Goal: Entertainment & Leisure: Consume media (video, audio)

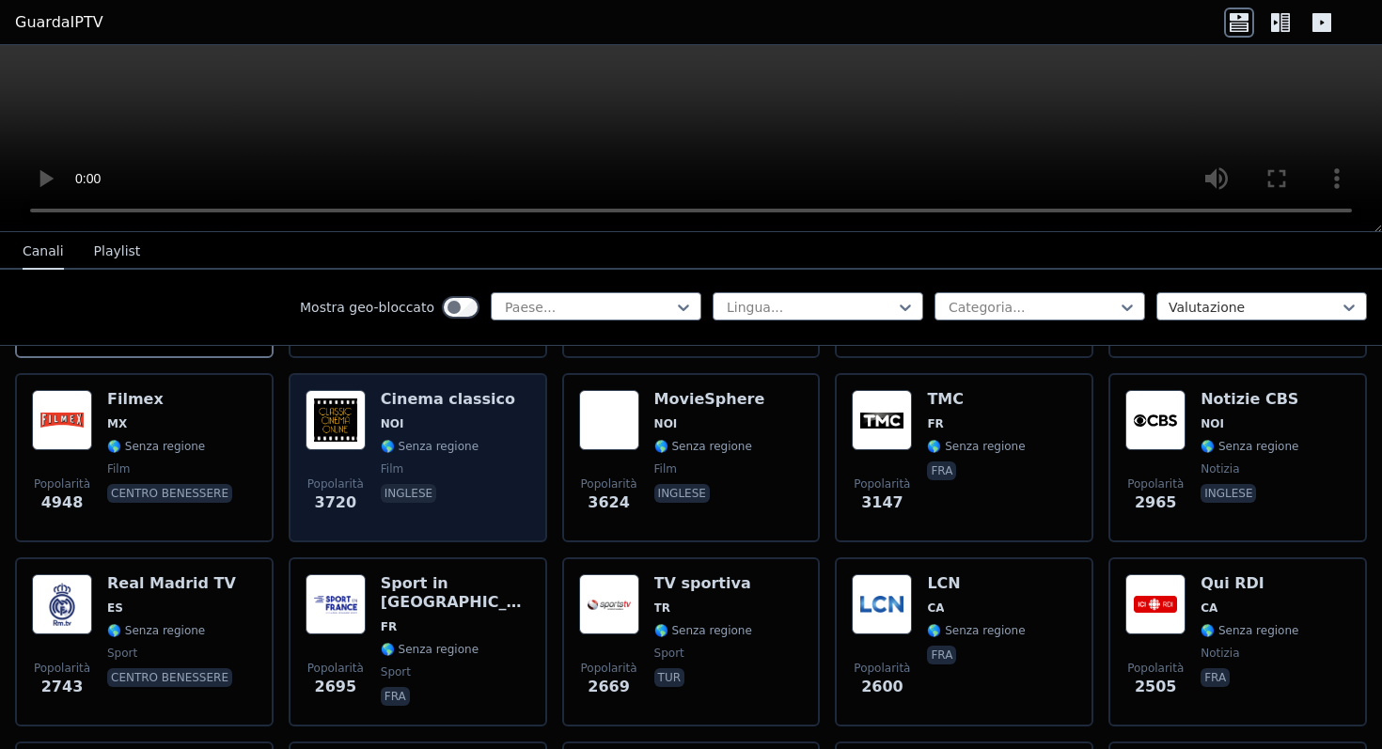
scroll to position [713, 0]
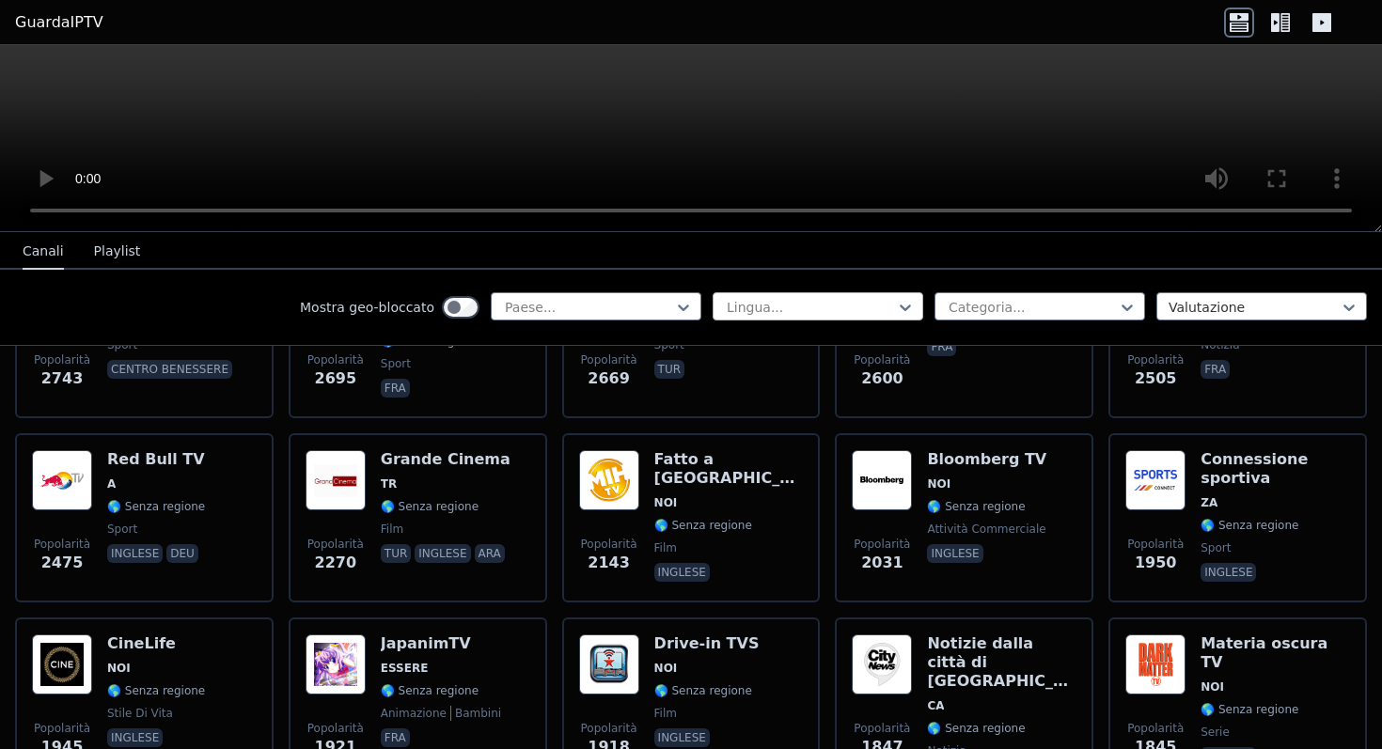
click at [764, 300] on div at bounding box center [810, 307] width 171 height 19
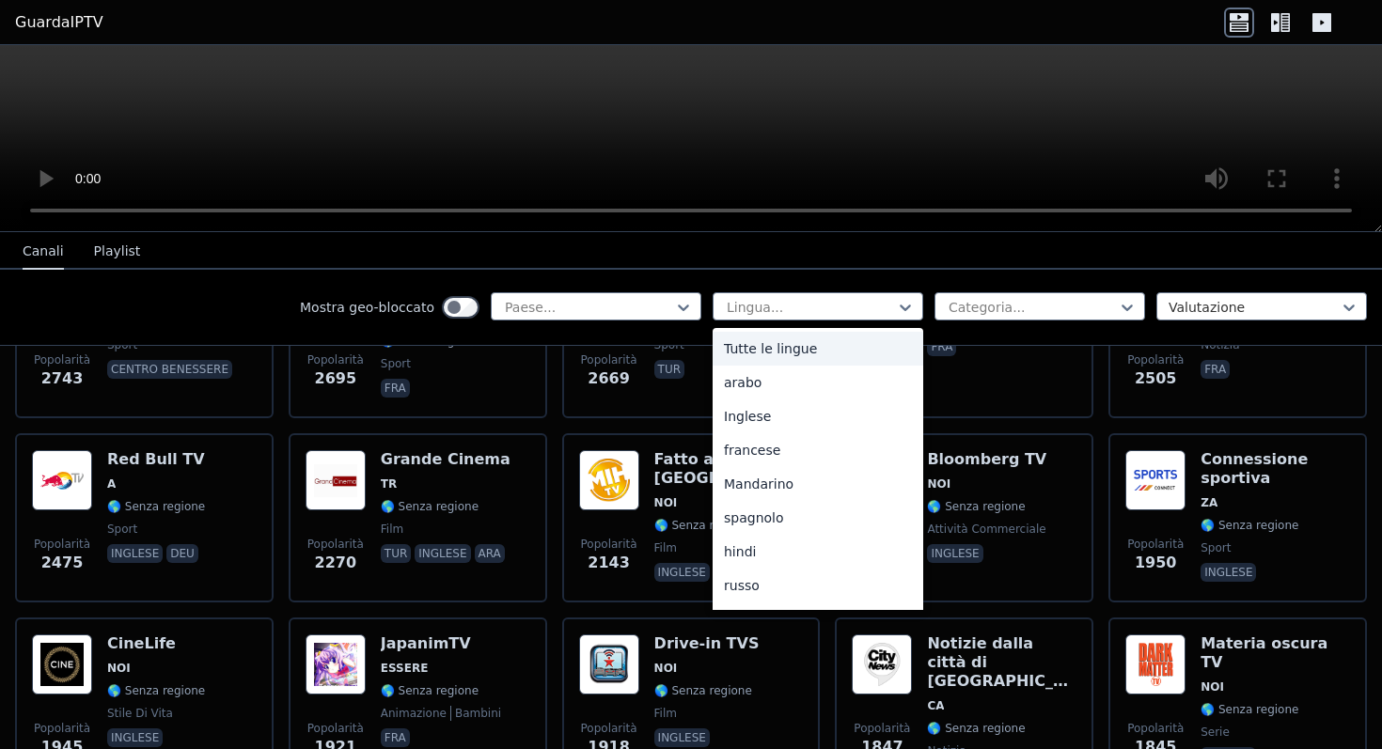
click at [755, 346] on font "Tutte le lingue" at bounding box center [770, 348] width 93 height 15
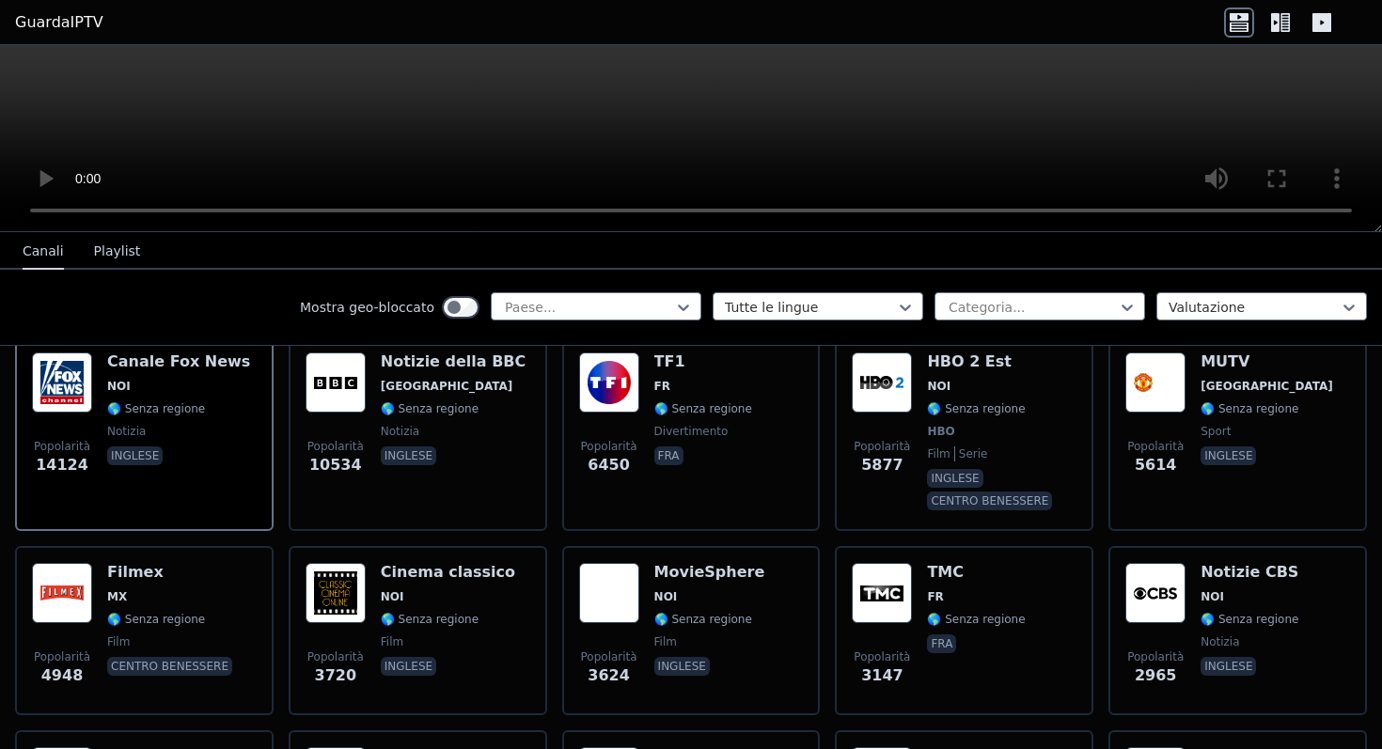
scroll to position [134, 0]
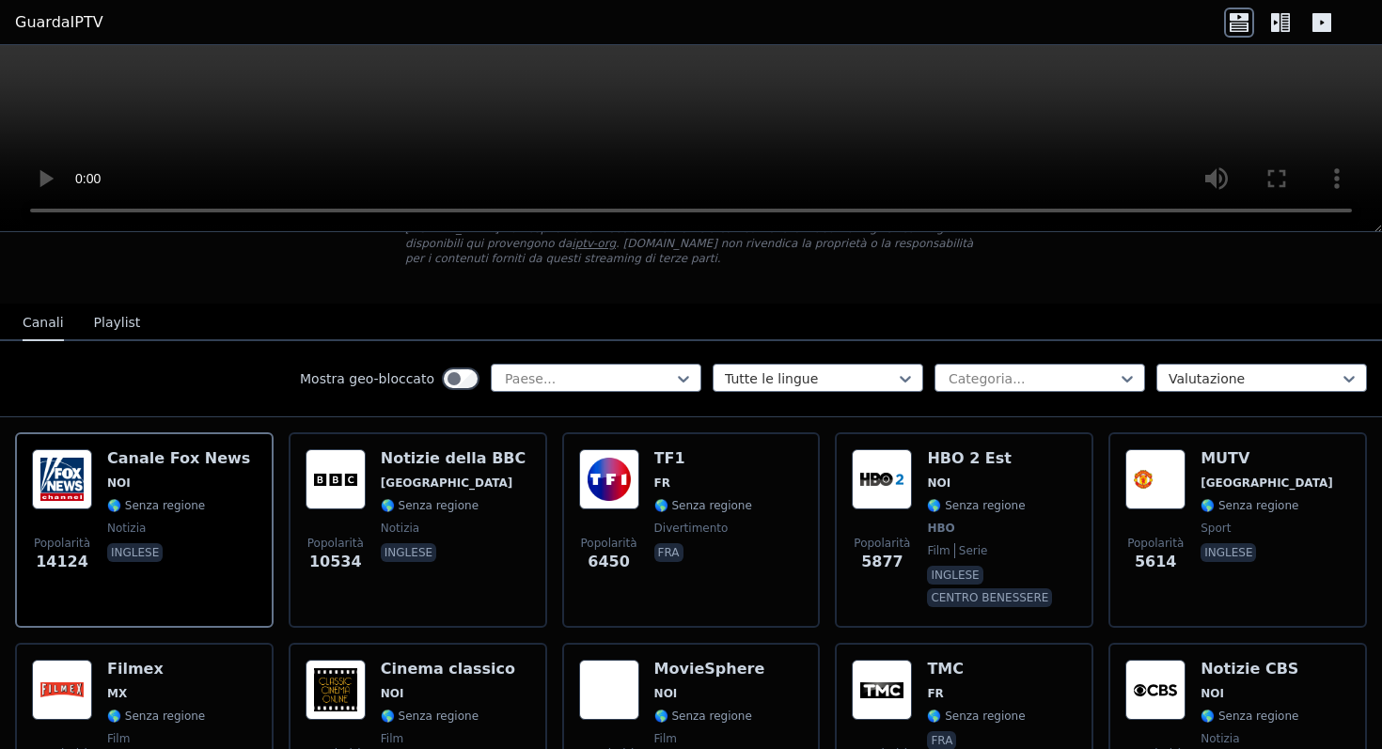
click at [114, 318] on font "Playlist" at bounding box center [117, 322] width 47 height 15
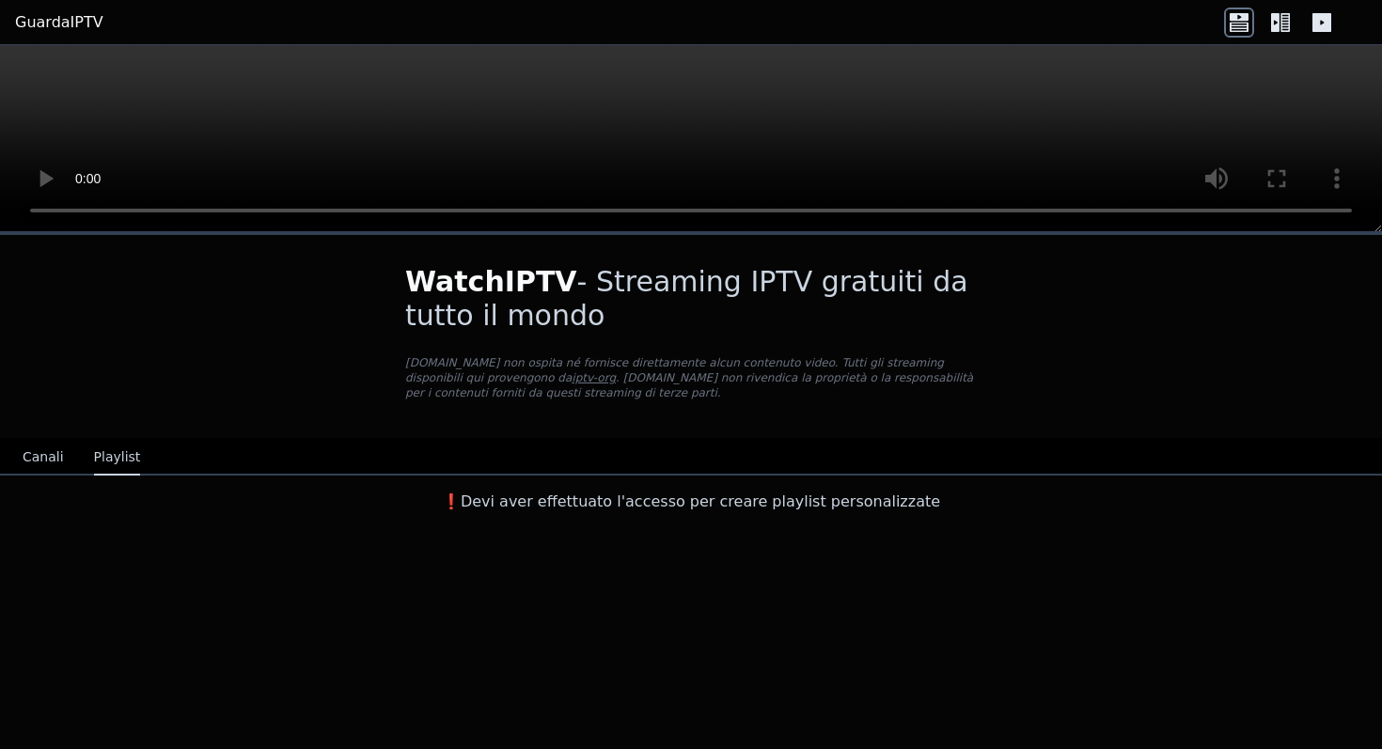
click at [59, 468] on button "Canali" at bounding box center [43, 458] width 41 height 36
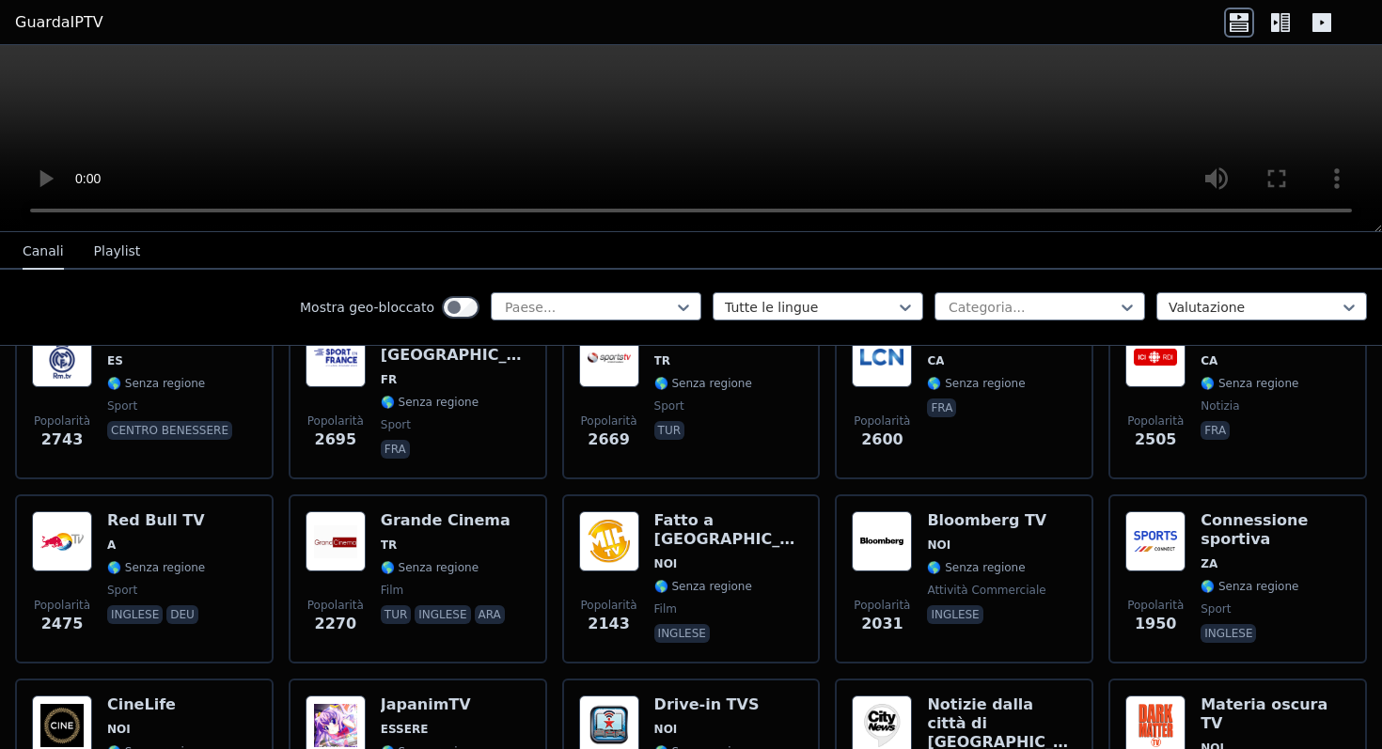
scroll to position [959, 0]
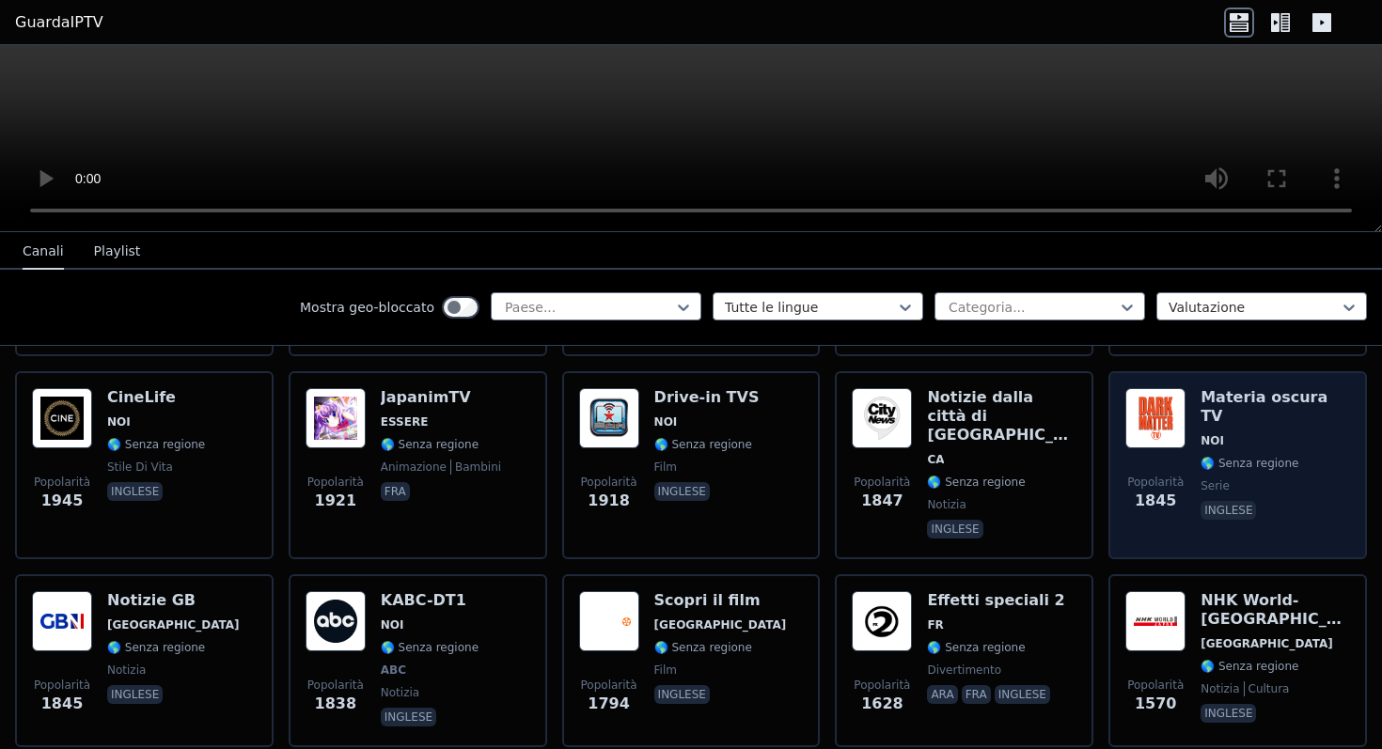
click at [1134, 417] on img at bounding box center [1156, 418] width 60 height 60
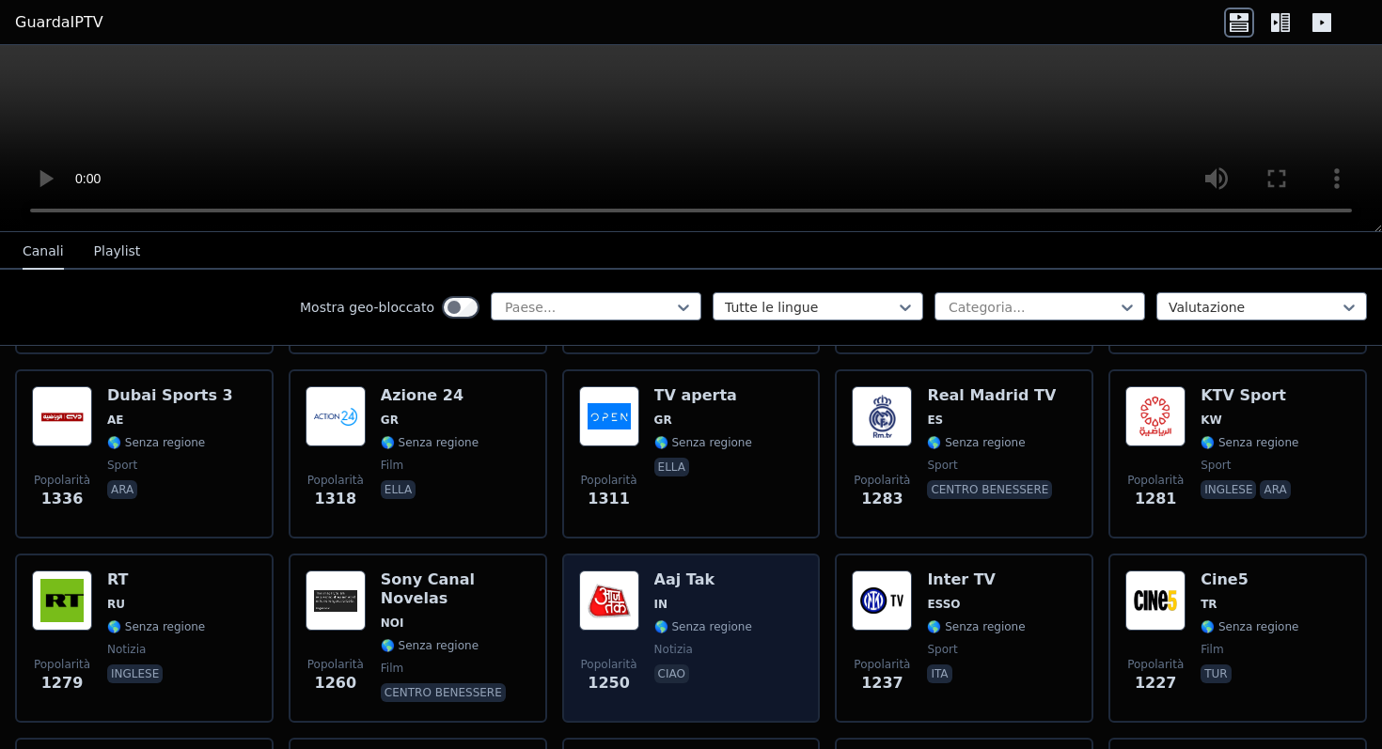
scroll to position [1562, 0]
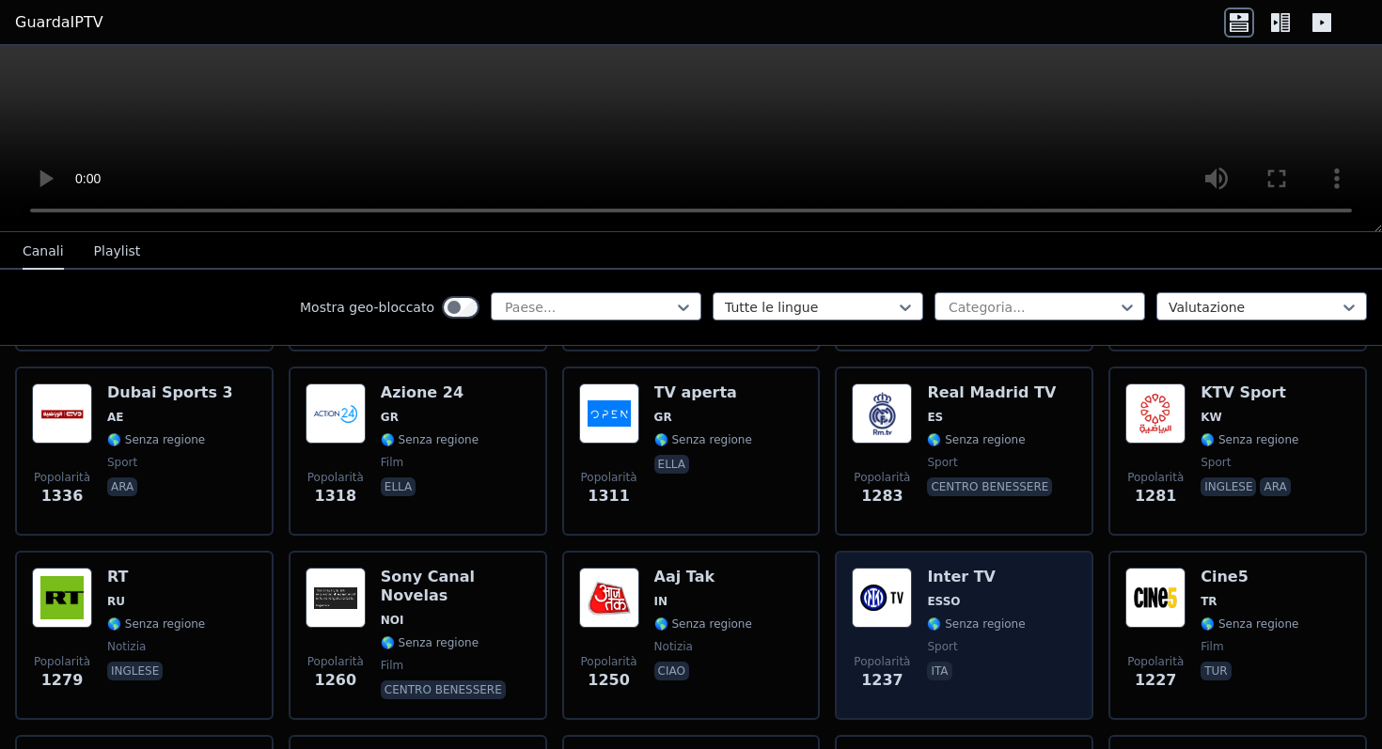
click at [861, 568] on img at bounding box center [882, 598] width 60 height 60
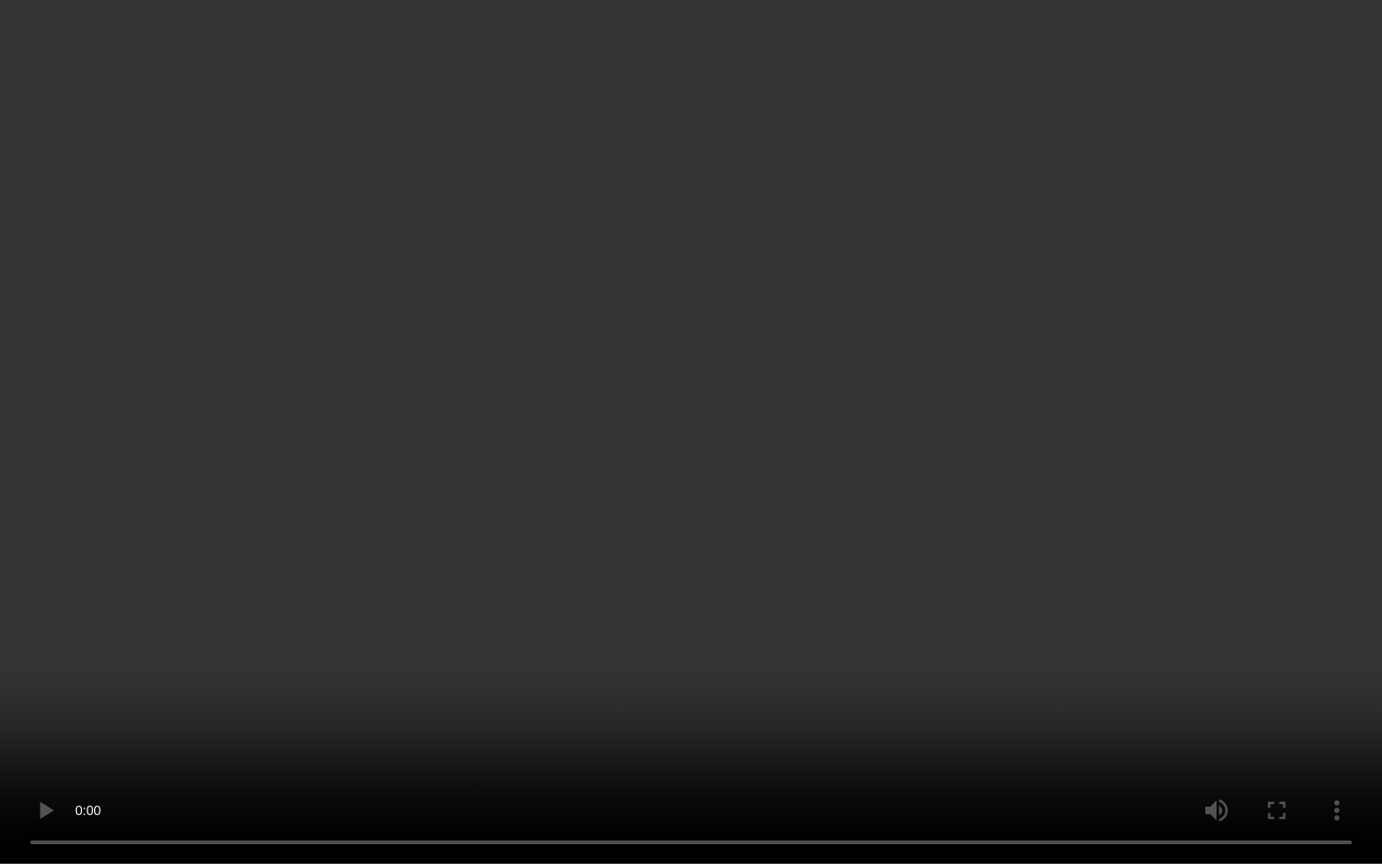
click at [774, 708] on video at bounding box center [691, 432] width 1382 height 864
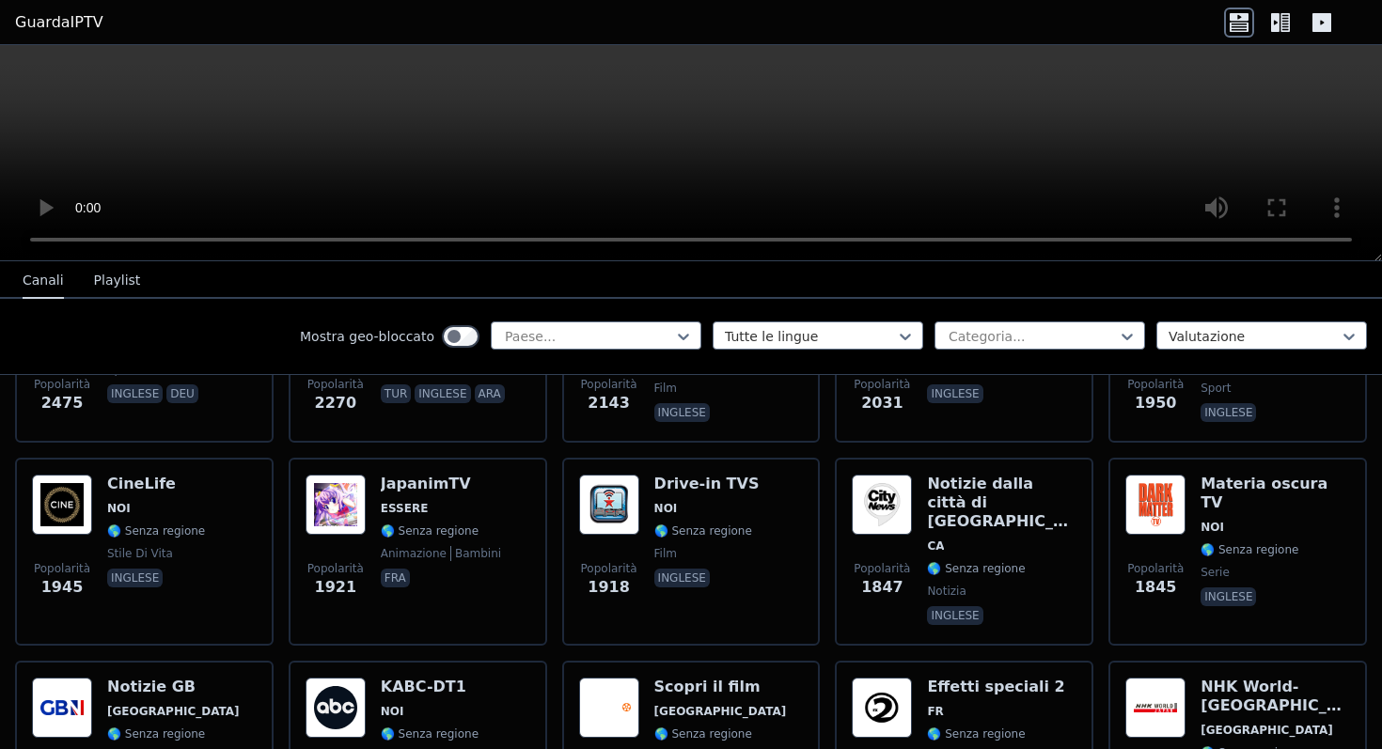
click at [1273, 21] on icon at bounding box center [1275, 22] width 8 height 19
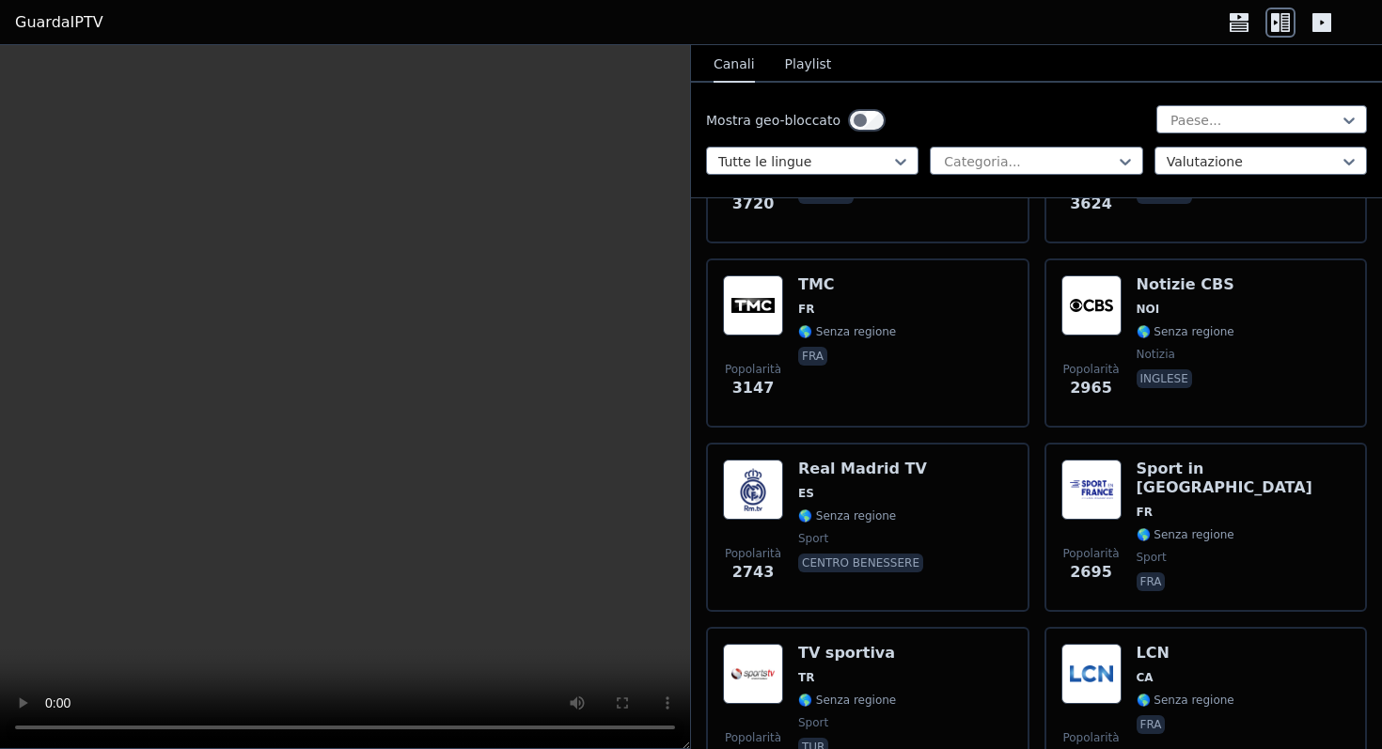
click at [1319, 18] on icon at bounding box center [1322, 22] width 19 height 19
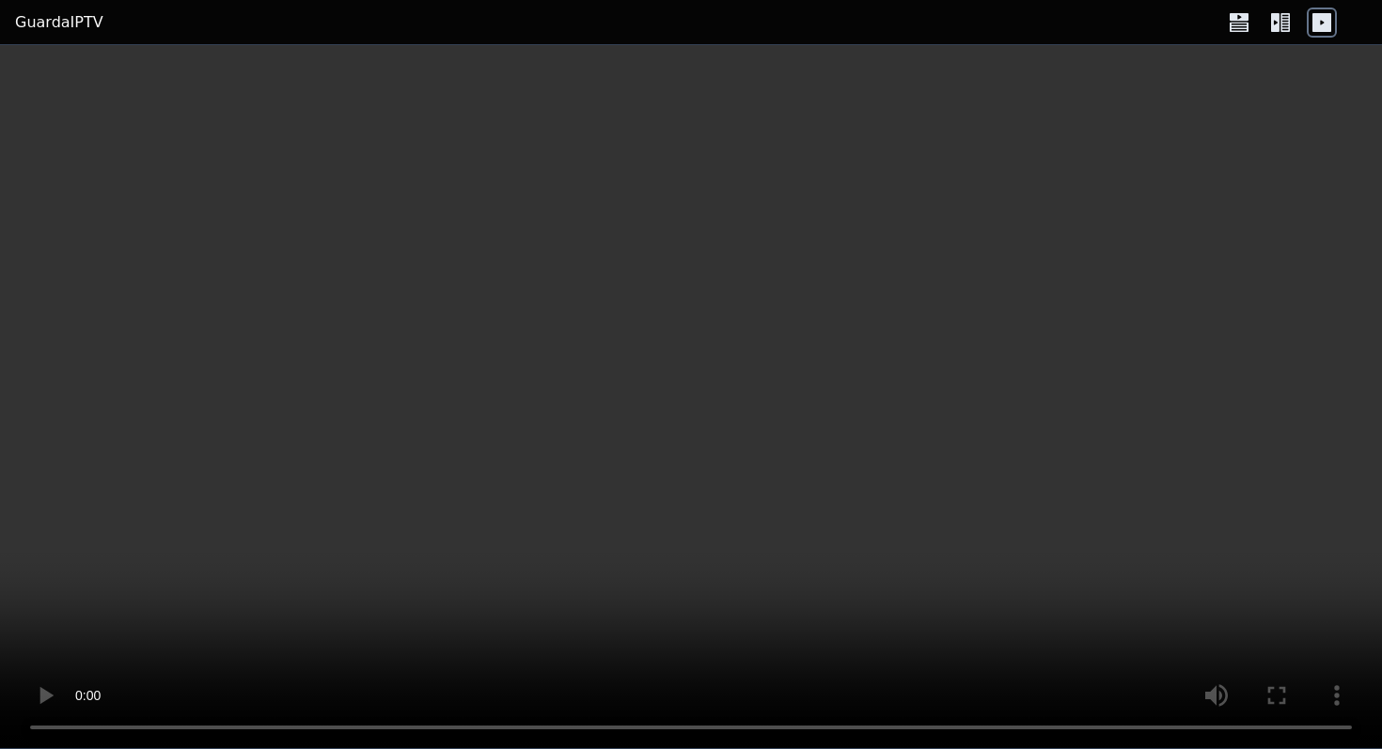
click at [1235, 20] on icon at bounding box center [1239, 17] width 19 height 8
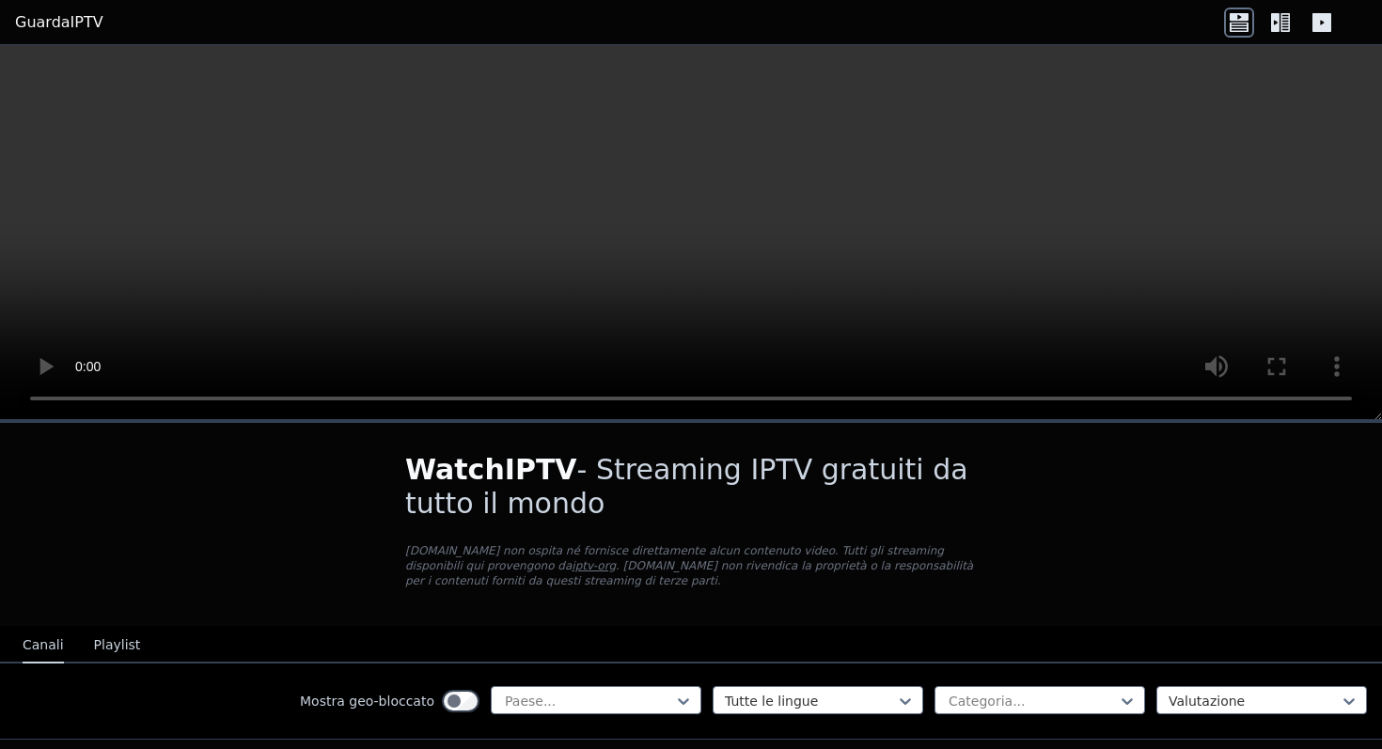
click at [1286, 19] on icon at bounding box center [1285, 22] width 9 height 19
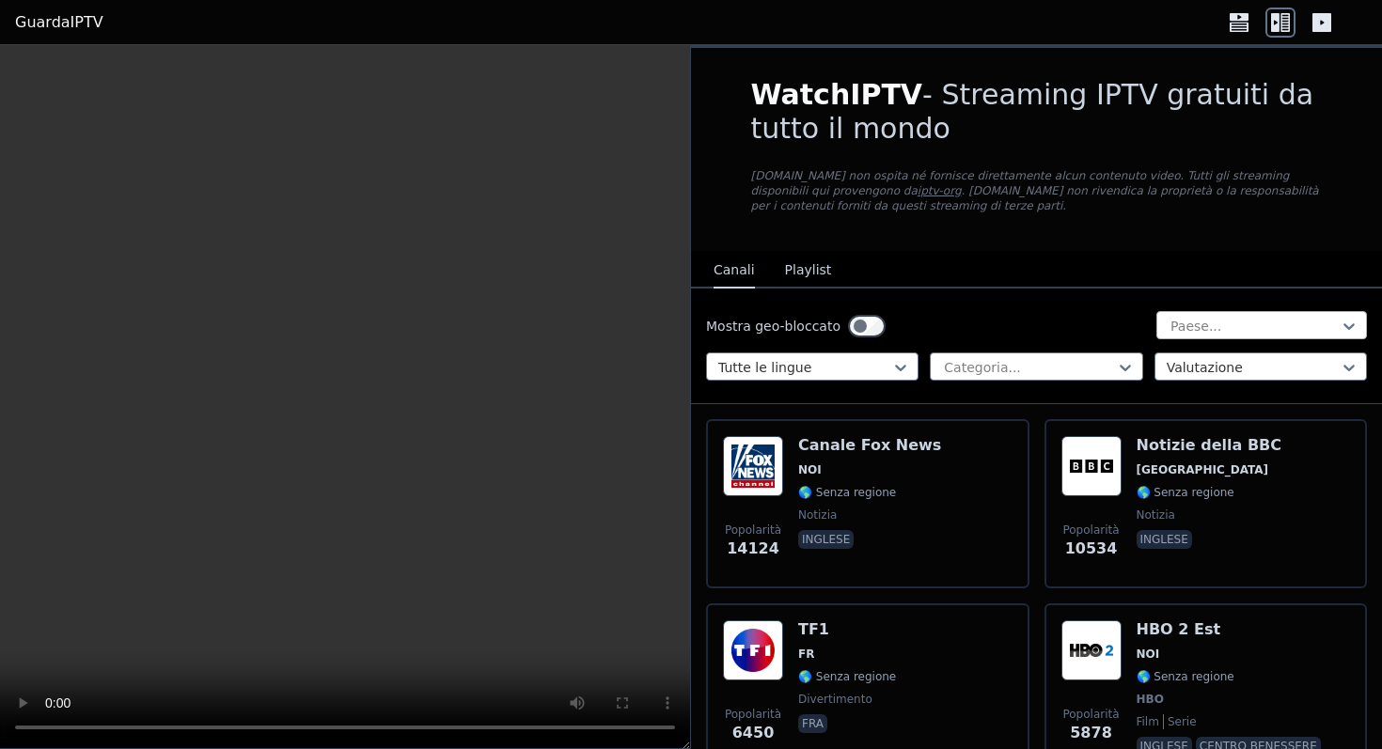
click at [1246, 325] on div at bounding box center [1254, 326] width 171 height 19
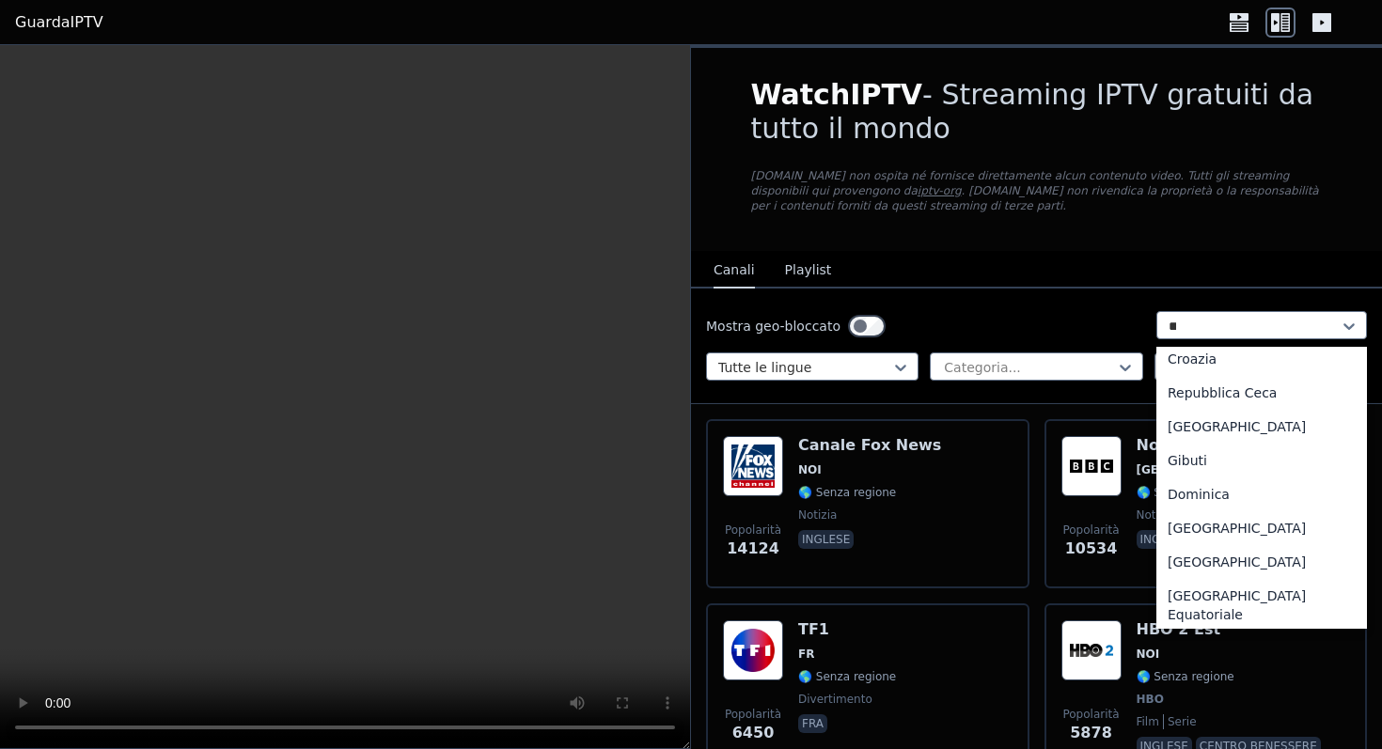
scroll to position [132, 0]
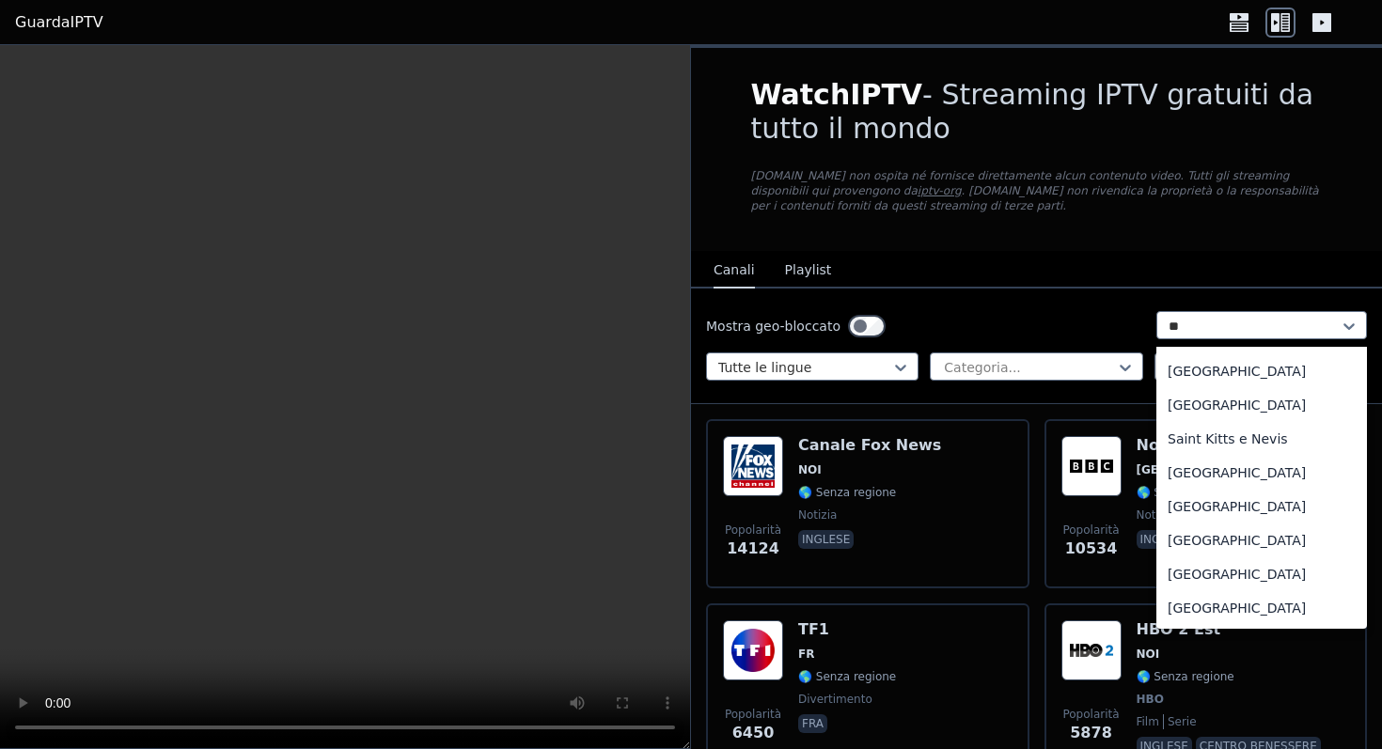
type input "***"
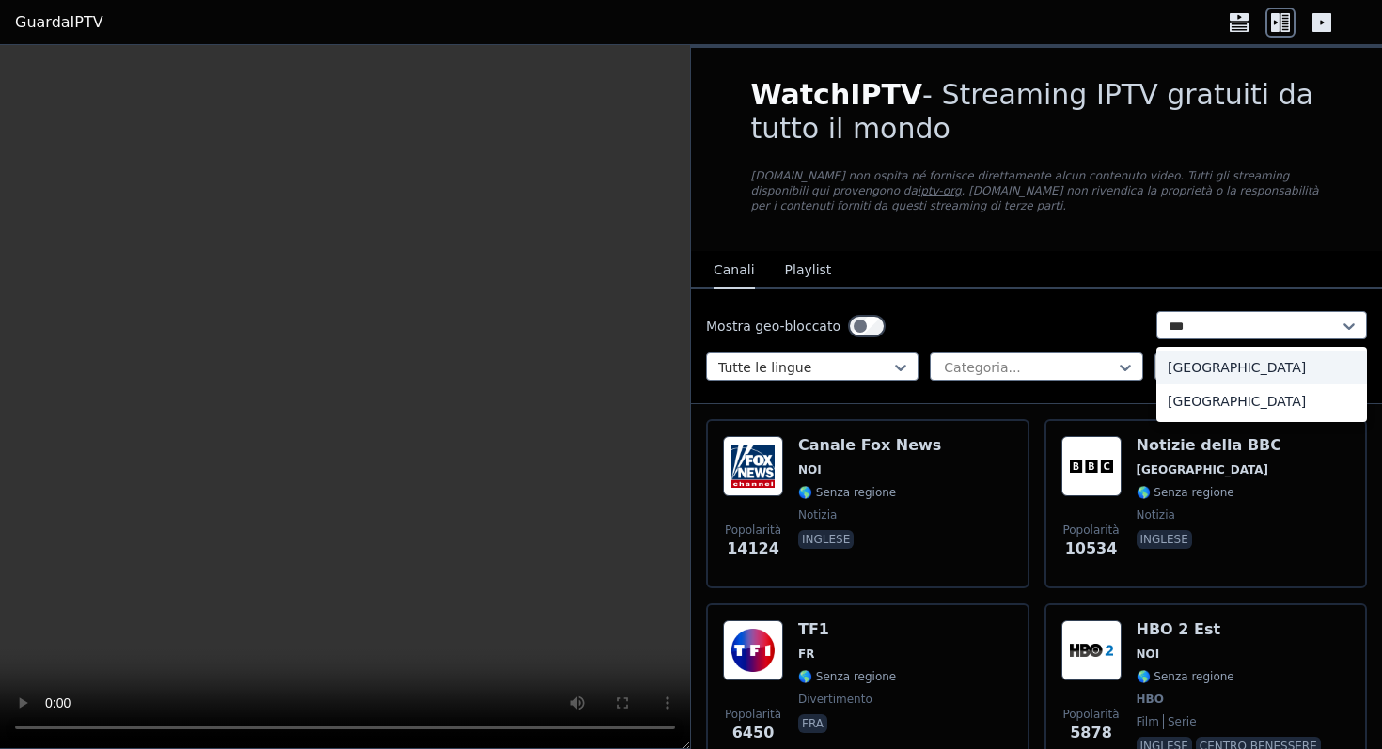
click at [1168, 370] on font "Italia" at bounding box center [1237, 367] width 138 height 15
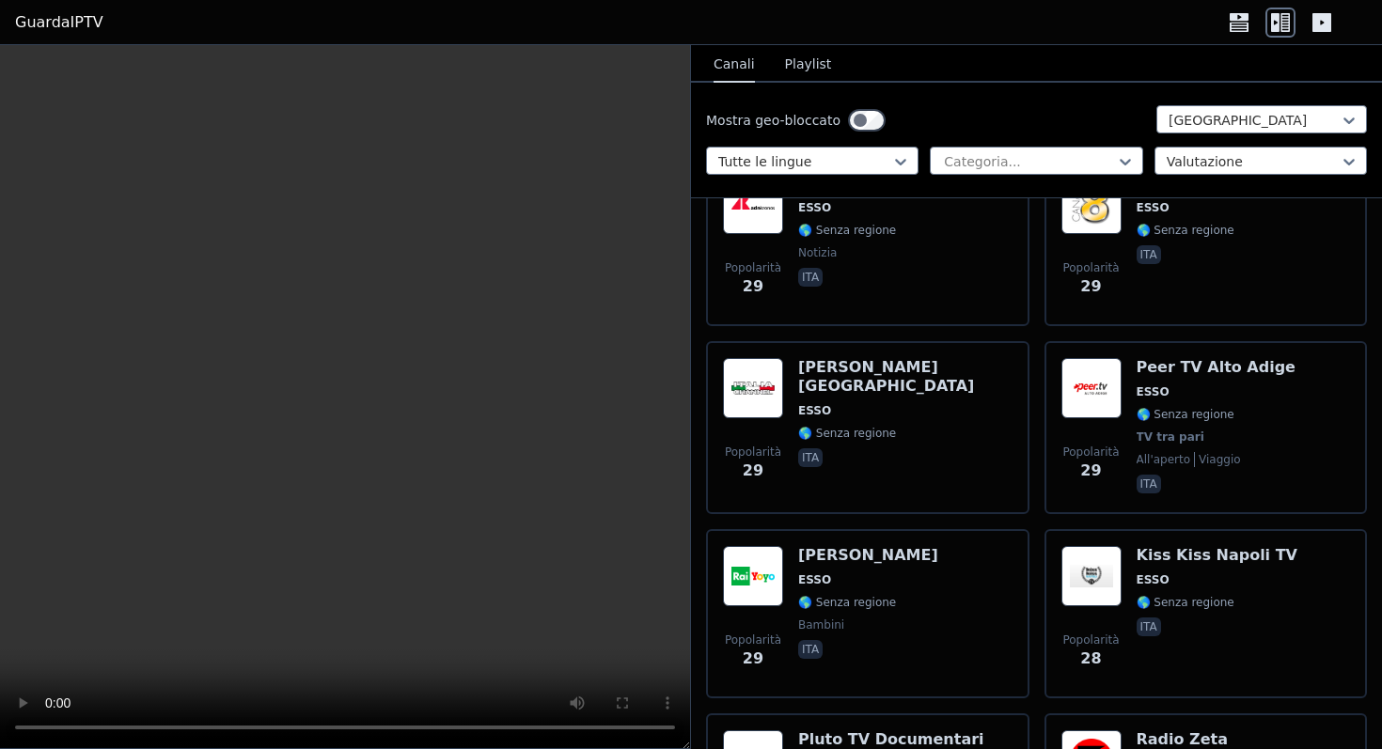
scroll to position [5983, 0]
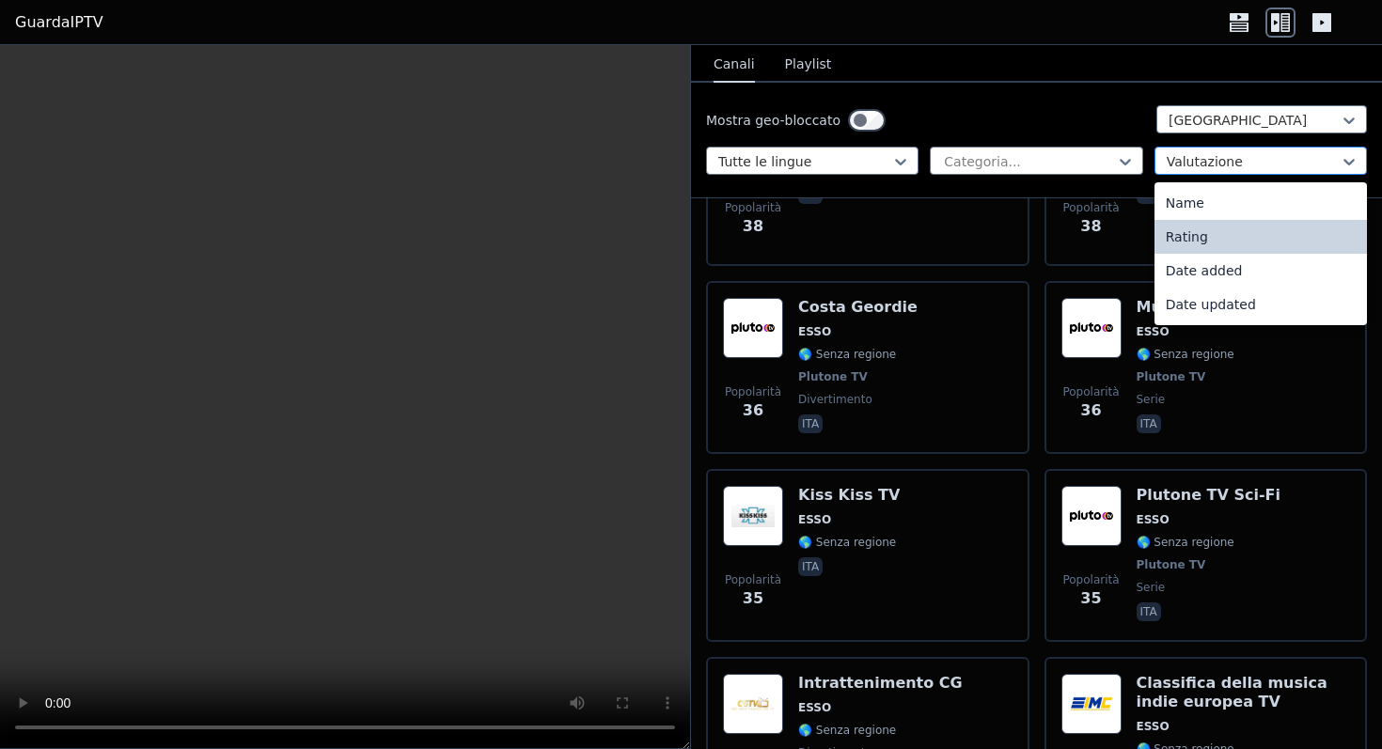
click at [1190, 161] on div at bounding box center [1253, 161] width 173 height 19
click at [1204, 240] on font "Valutazione" at bounding box center [1204, 236] width 76 height 15
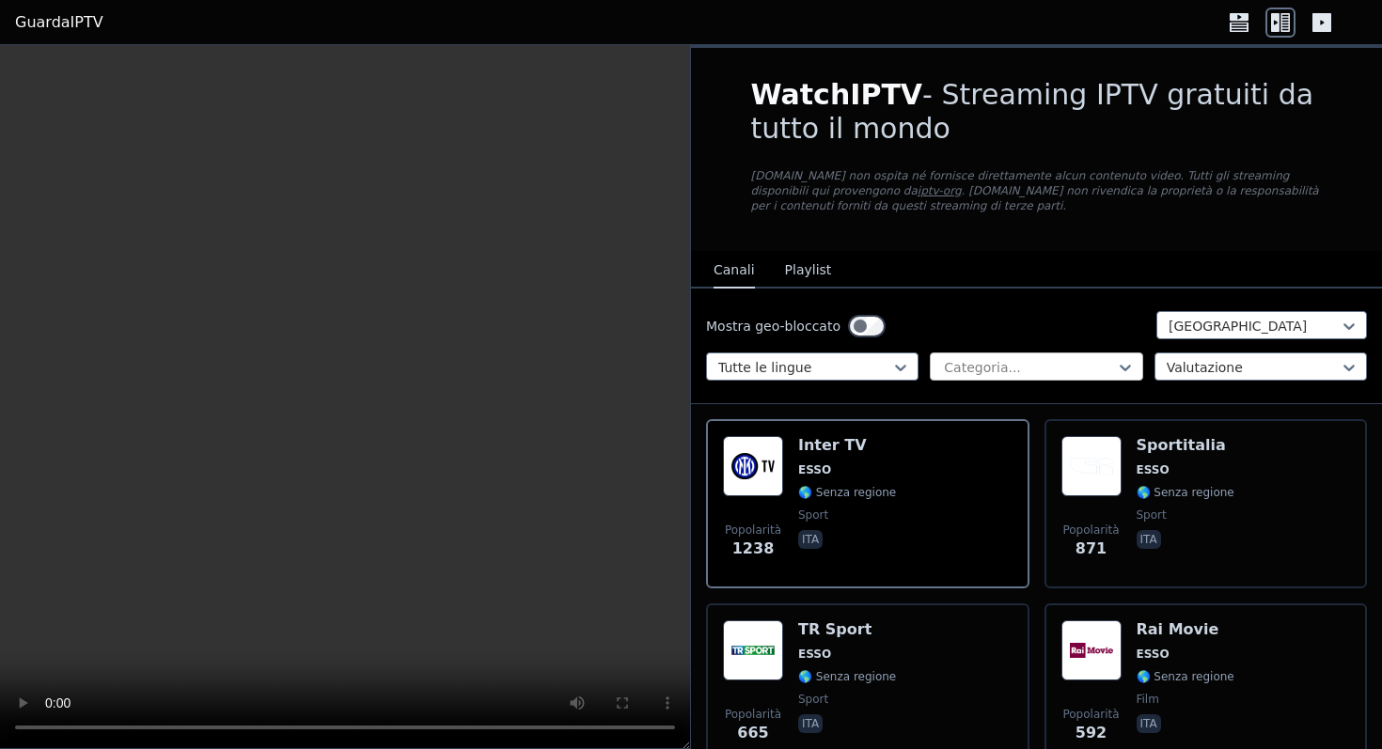
click at [1038, 365] on div at bounding box center [1028, 367] width 173 height 19
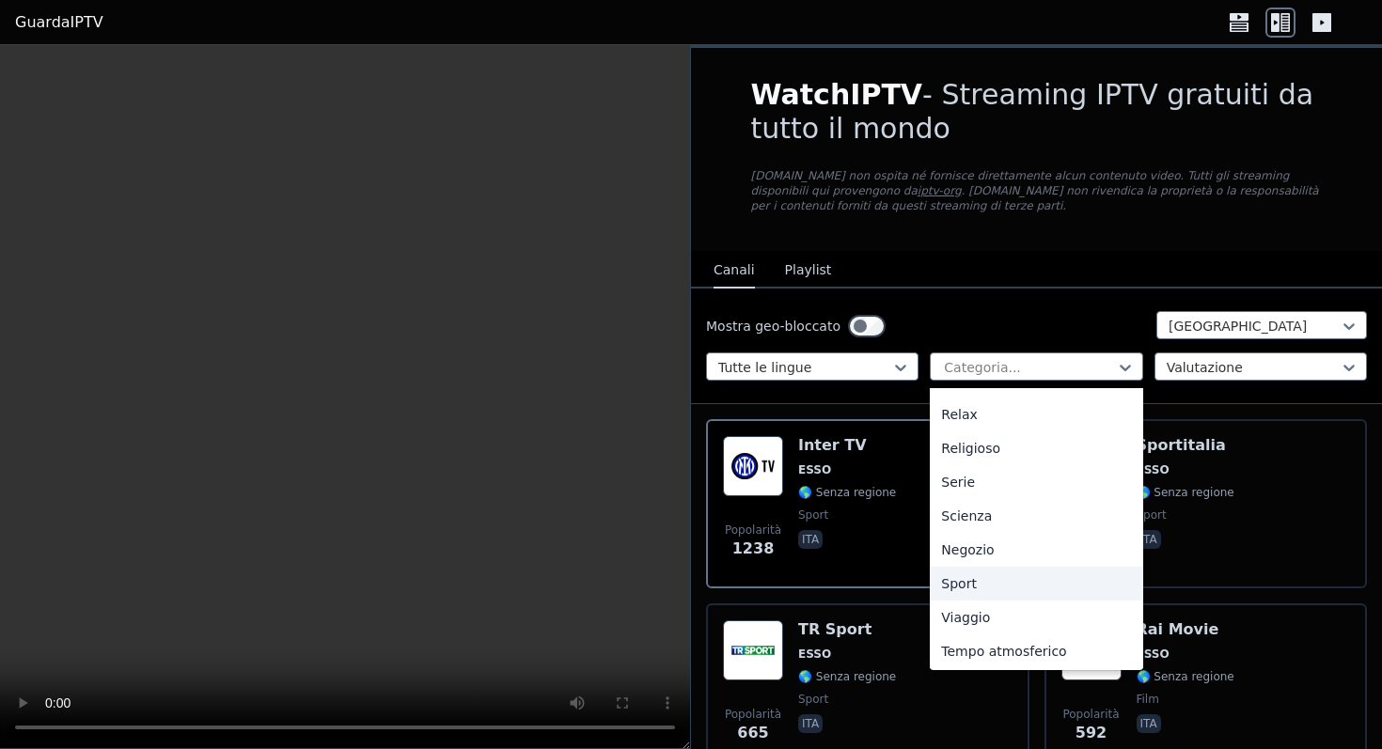
scroll to position [639, 0]
click at [1033, 575] on div "Sport" at bounding box center [1036, 582] width 213 height 34
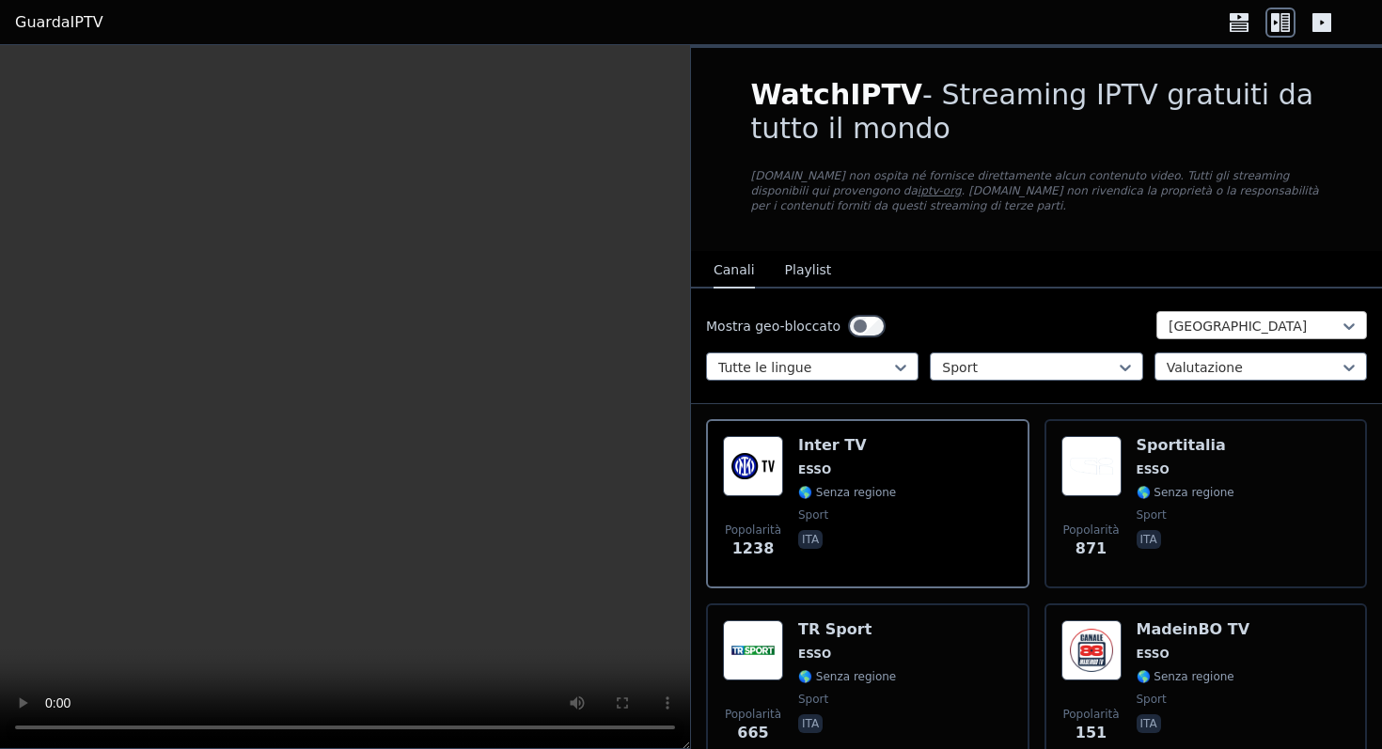
click at [1251, 318] on div at bounding box center [1254, 326] width 171 height 19
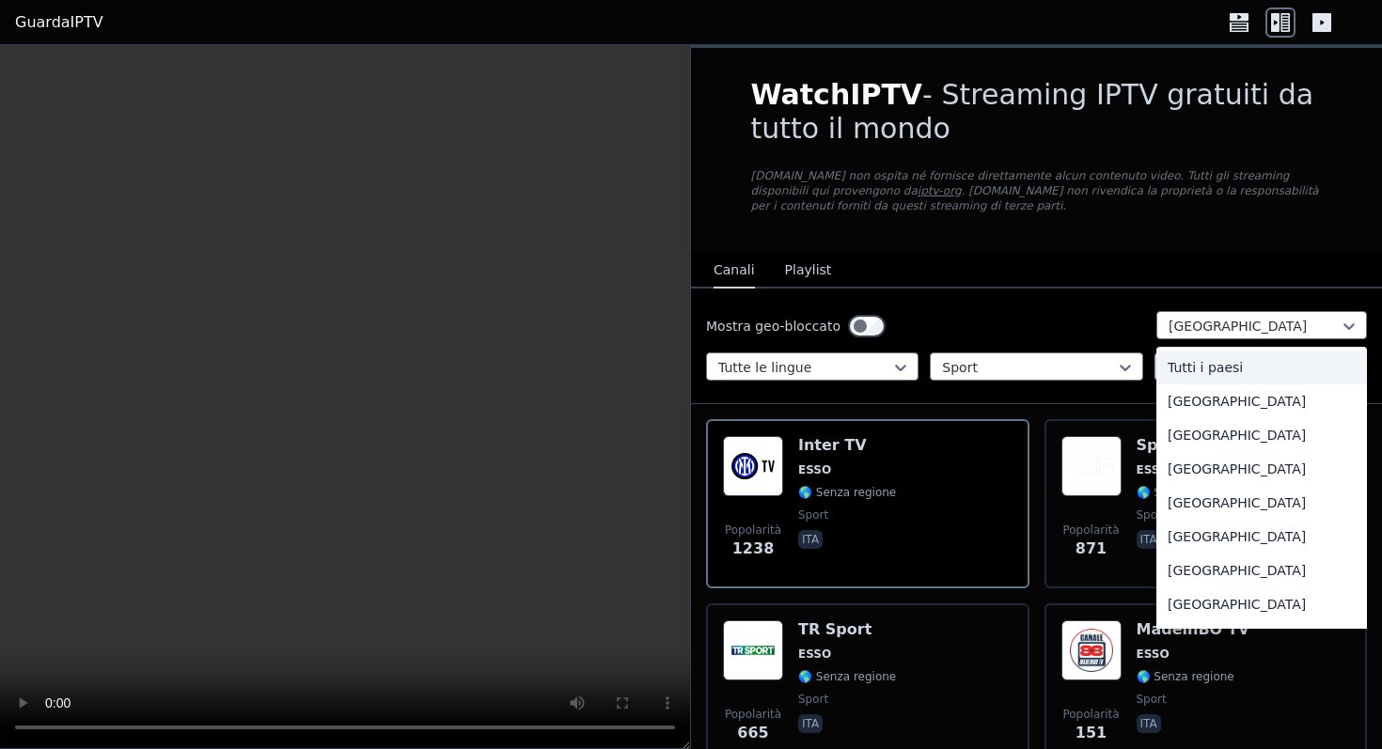
click at [1224, 371] on div "Tutti i paesi" at bounding box center [1262, 368] width 211 height 34
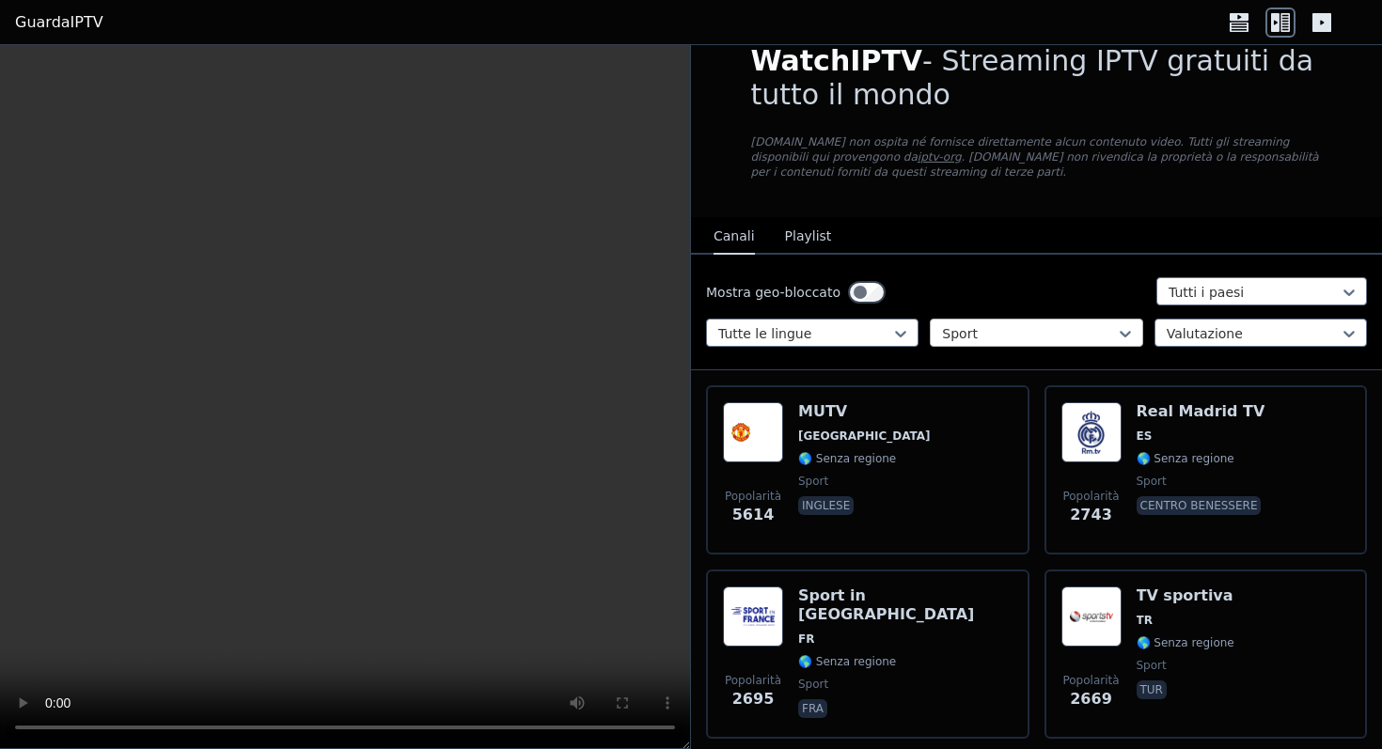
scroll to position [107, 0]
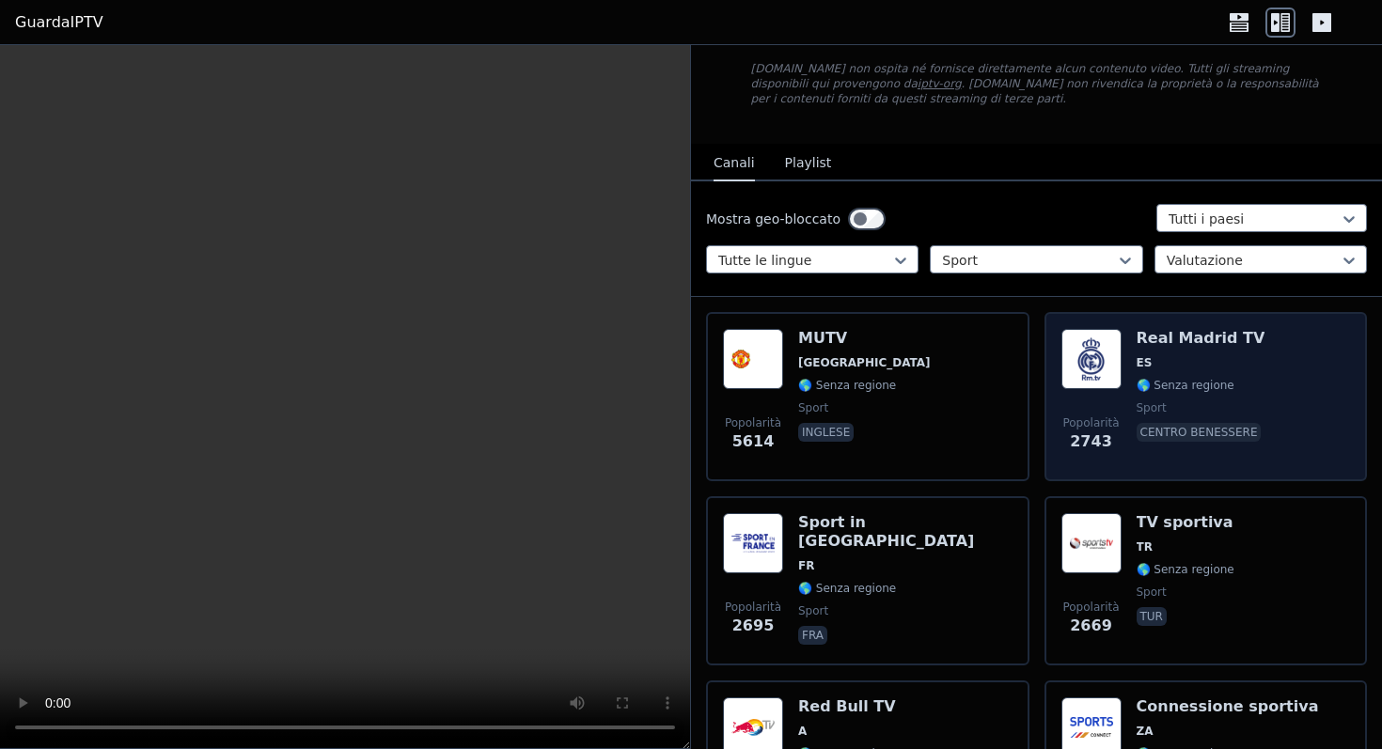
click at [1074, 357] on img at bounding box center [1092, 359] width 60 height 60
click at [1108, 395] on div "Popolarità 2743" at bounding box center [1092, 396] width 60 height 135
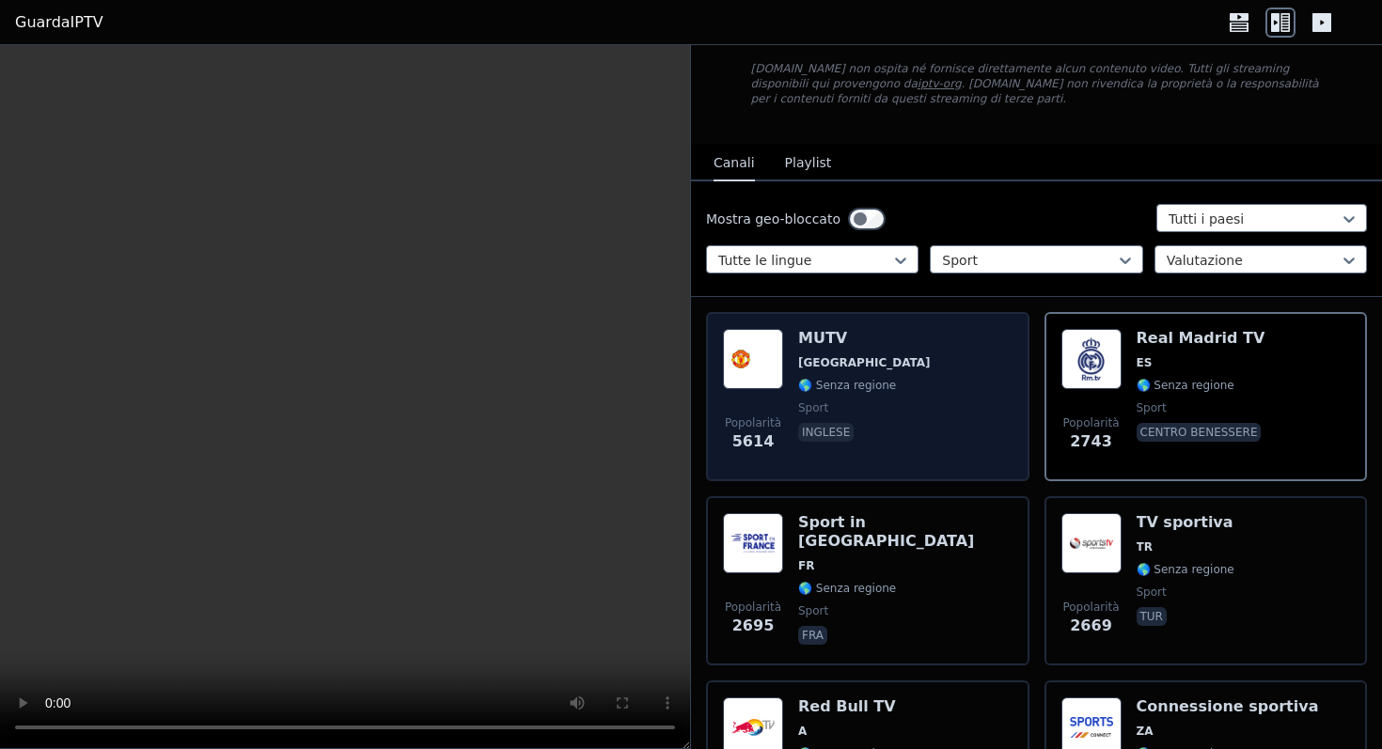
click at [903, 420] on div "Popolarità 5614 MUTV Regno Unito 🌎 Senza regione sport inglese" at bounding box center [868, 396] width 290 height 135
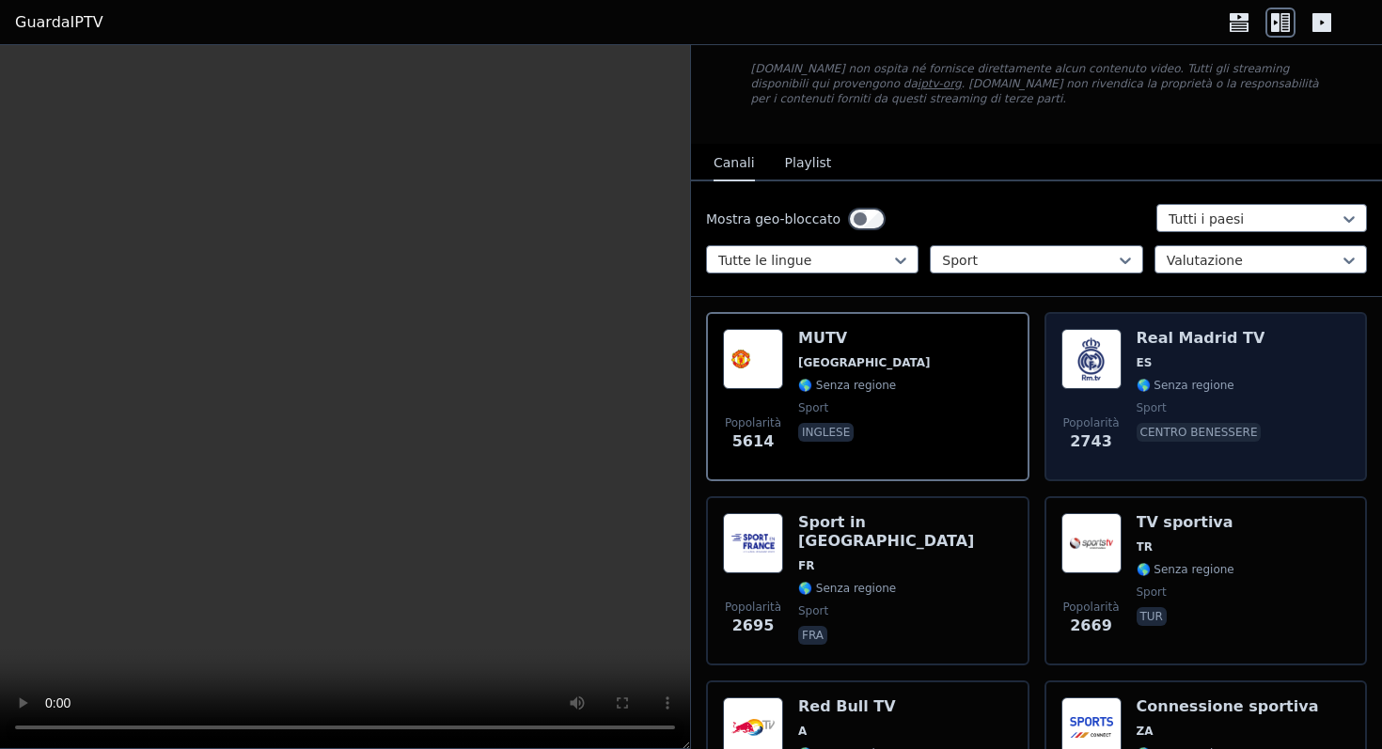
click at [1119, 343] on div "Popolarità 2743 Real Madrid TV ES 🌎 Senza regione sport centro benessere" at bounding box center [1207, 396] width 290 height 135
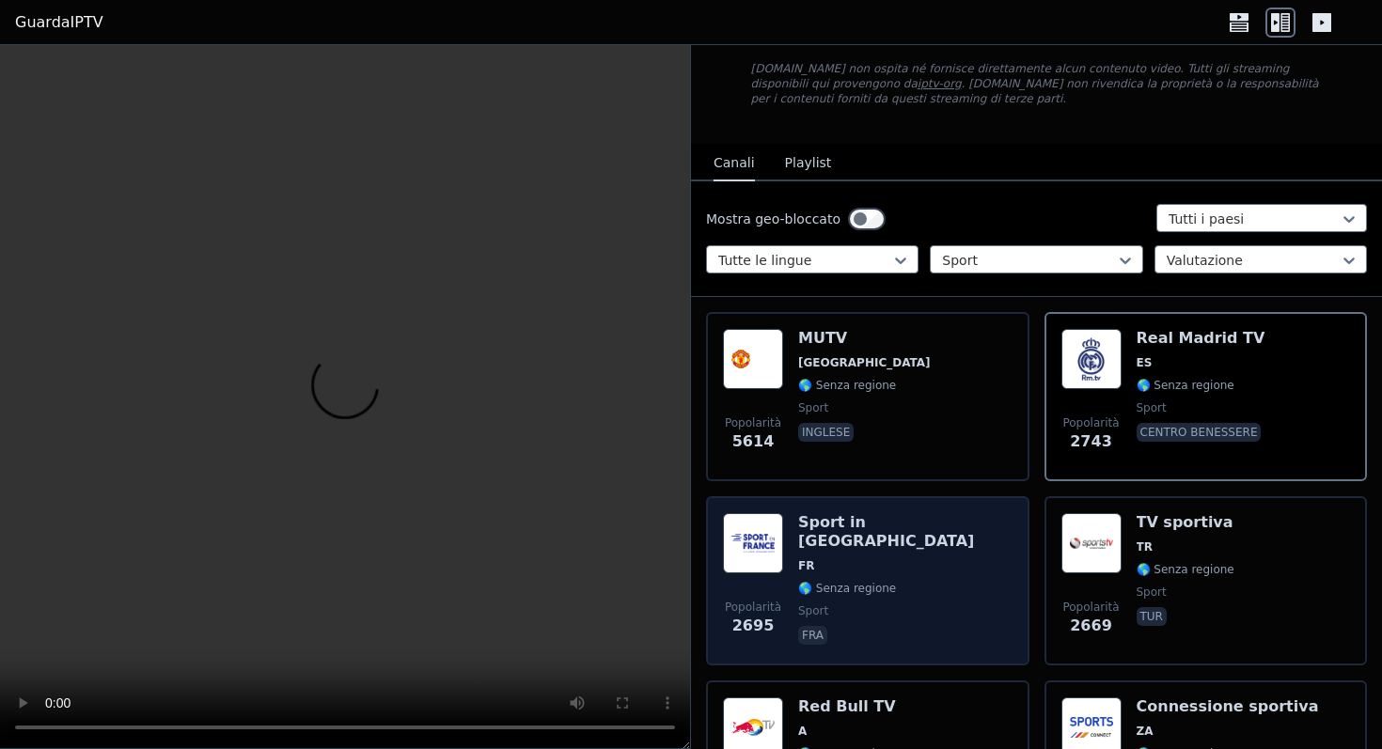
scroll to position [141, 0]
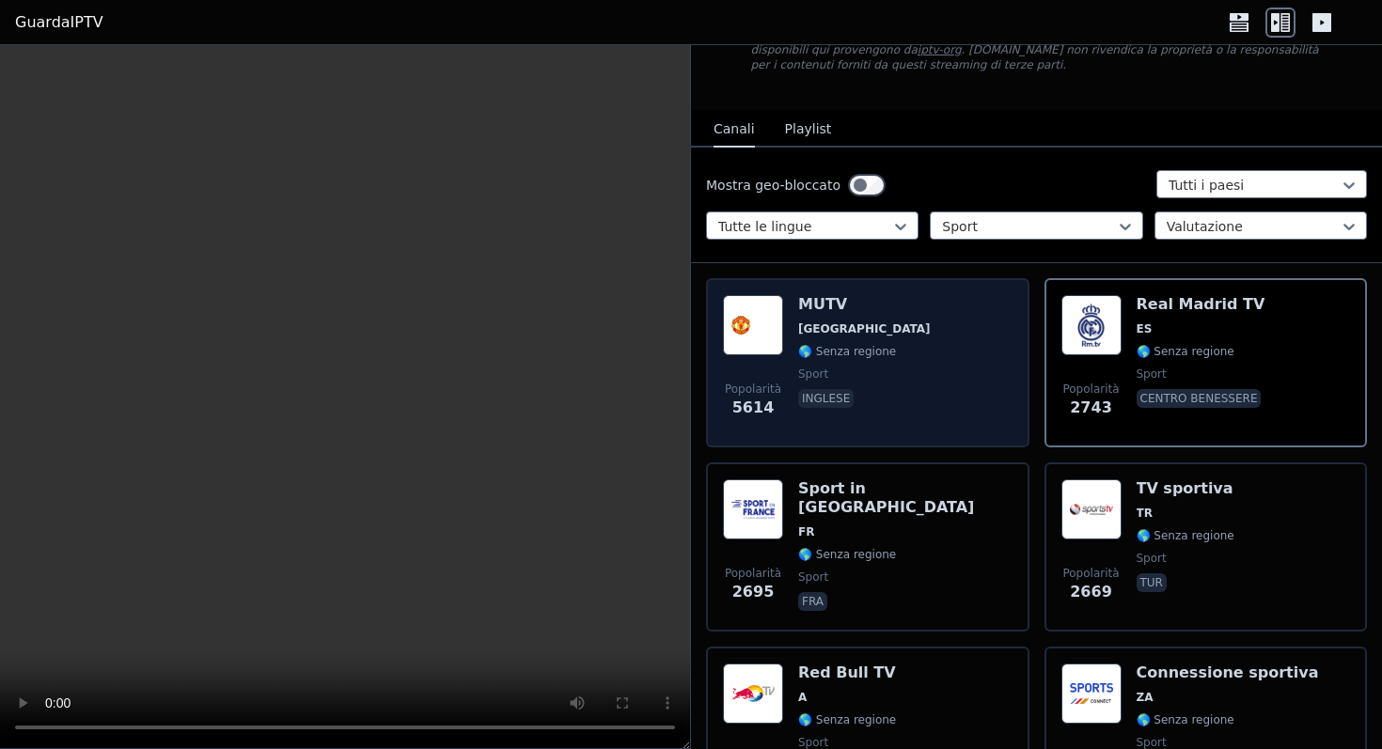
click at [883, 306] on h6 "MUTV" at bounding box center [864, 304] width 133 height 19
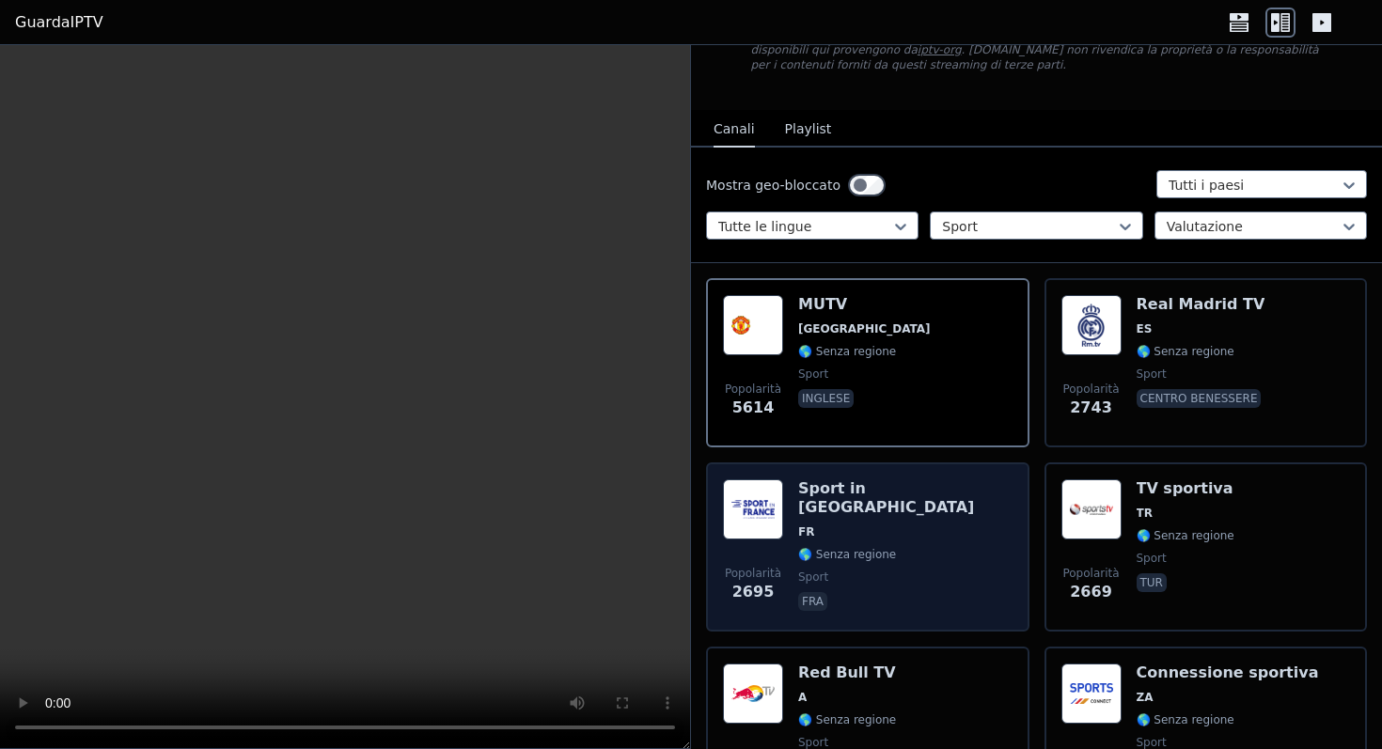
click at [880, 499] on div "Sport in Francia FR 🌎 Senza regione sport fra" at bounding box center [905, 547] width 214 height 135
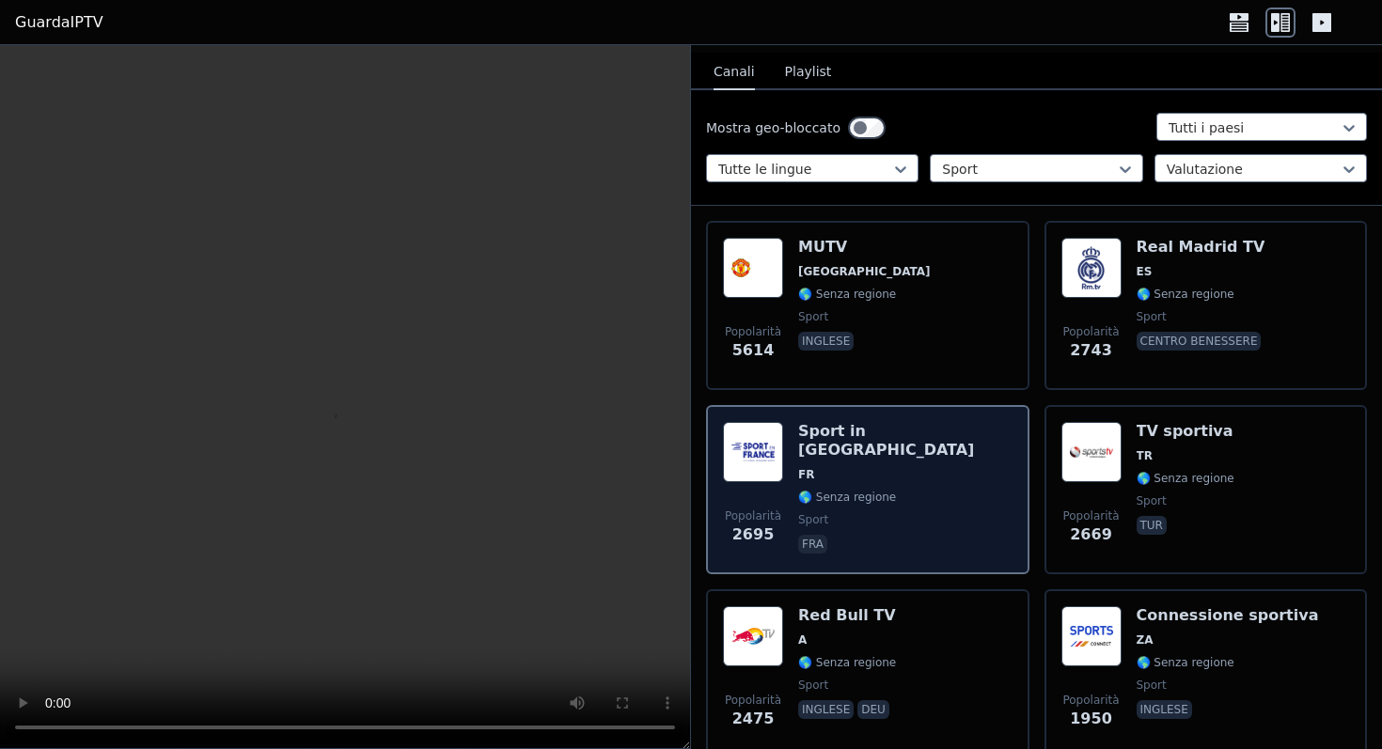
scroll to position [201, 0]
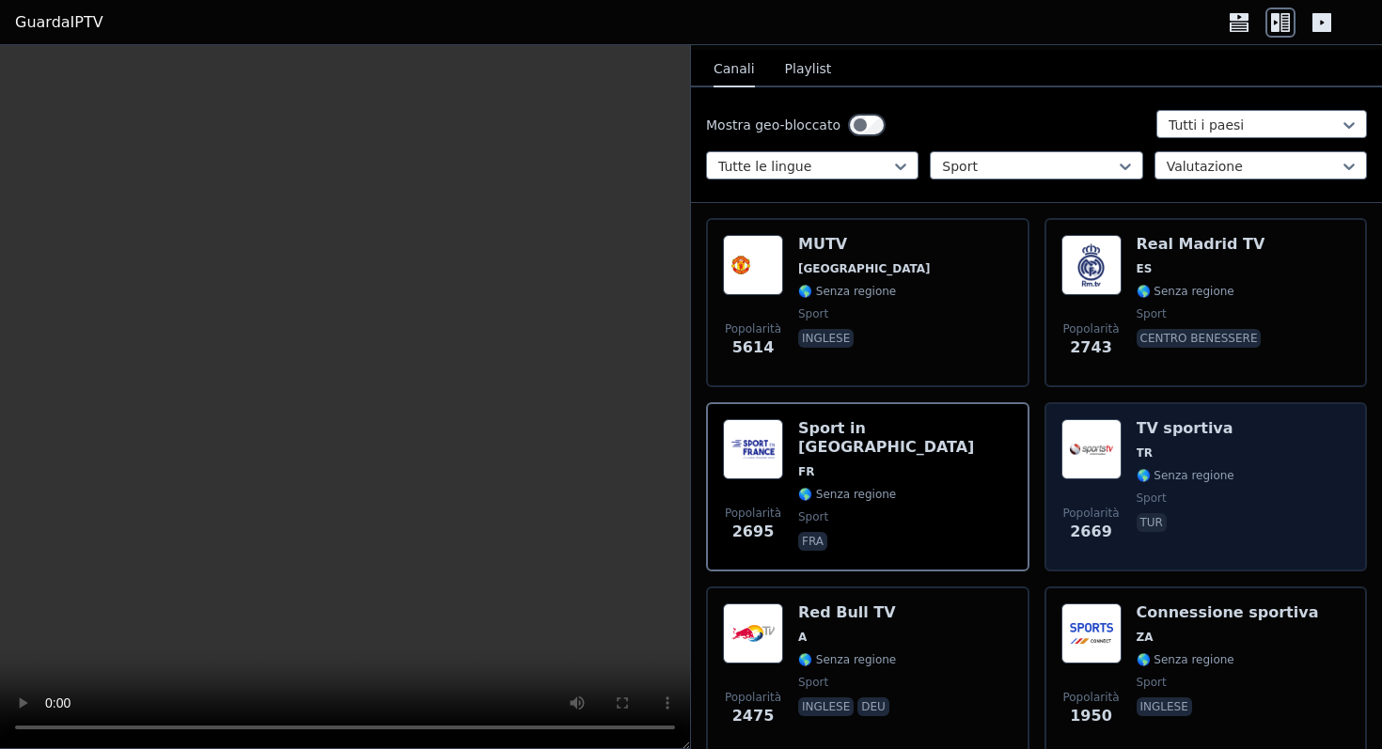
click at [1187, 451] on span "TR" at bounding box center [1186, 453] width 98 height 15
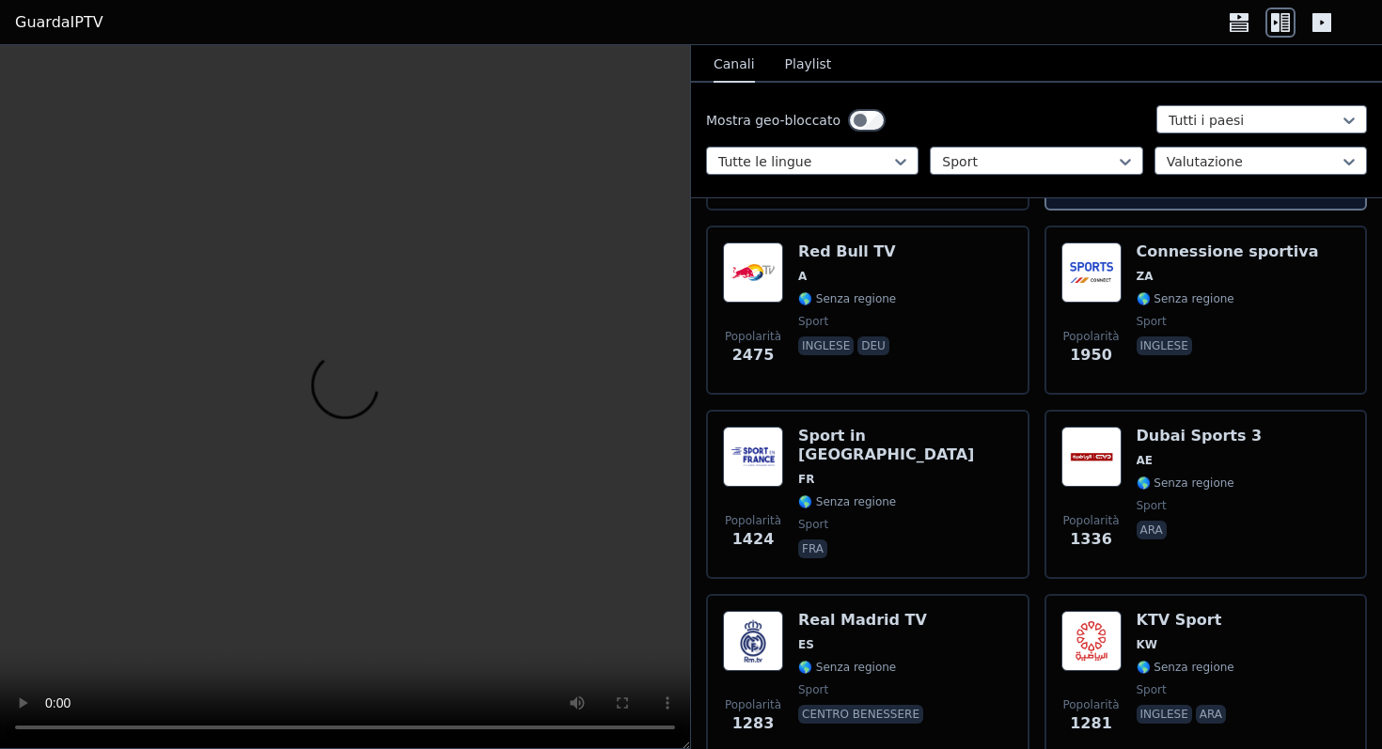
scroll to position [601, 0]
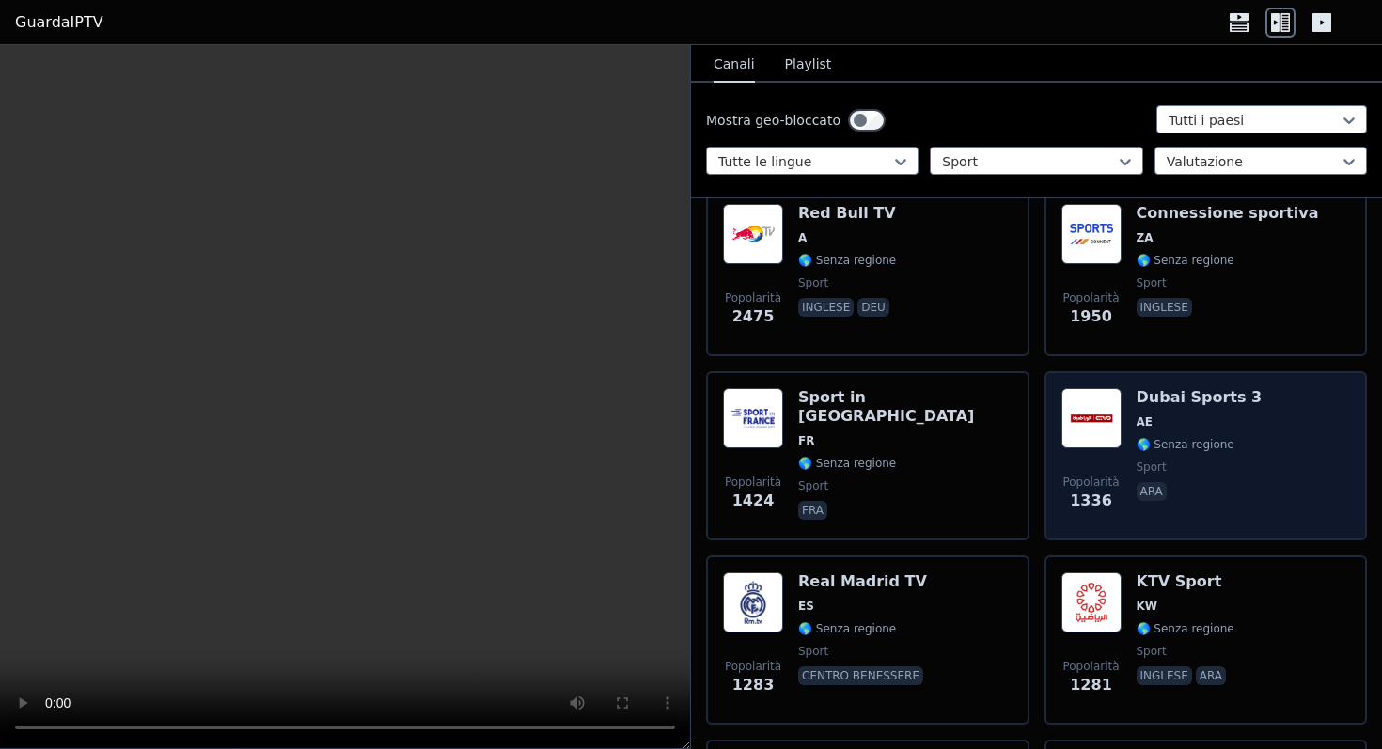
click at [1228, 443] on span "🌎 Senza regione" at bounding box center [1200, 444] width 126 height 15
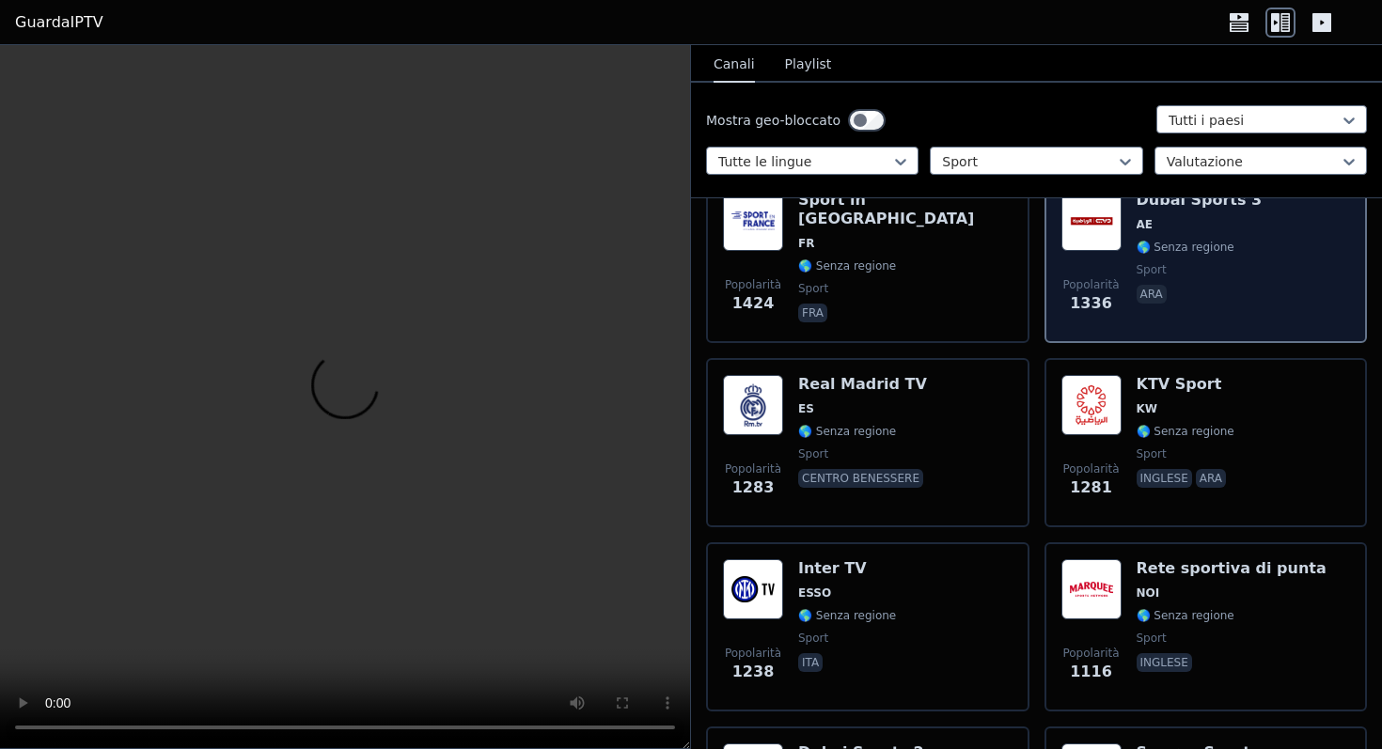
scroll to position [815, 0]
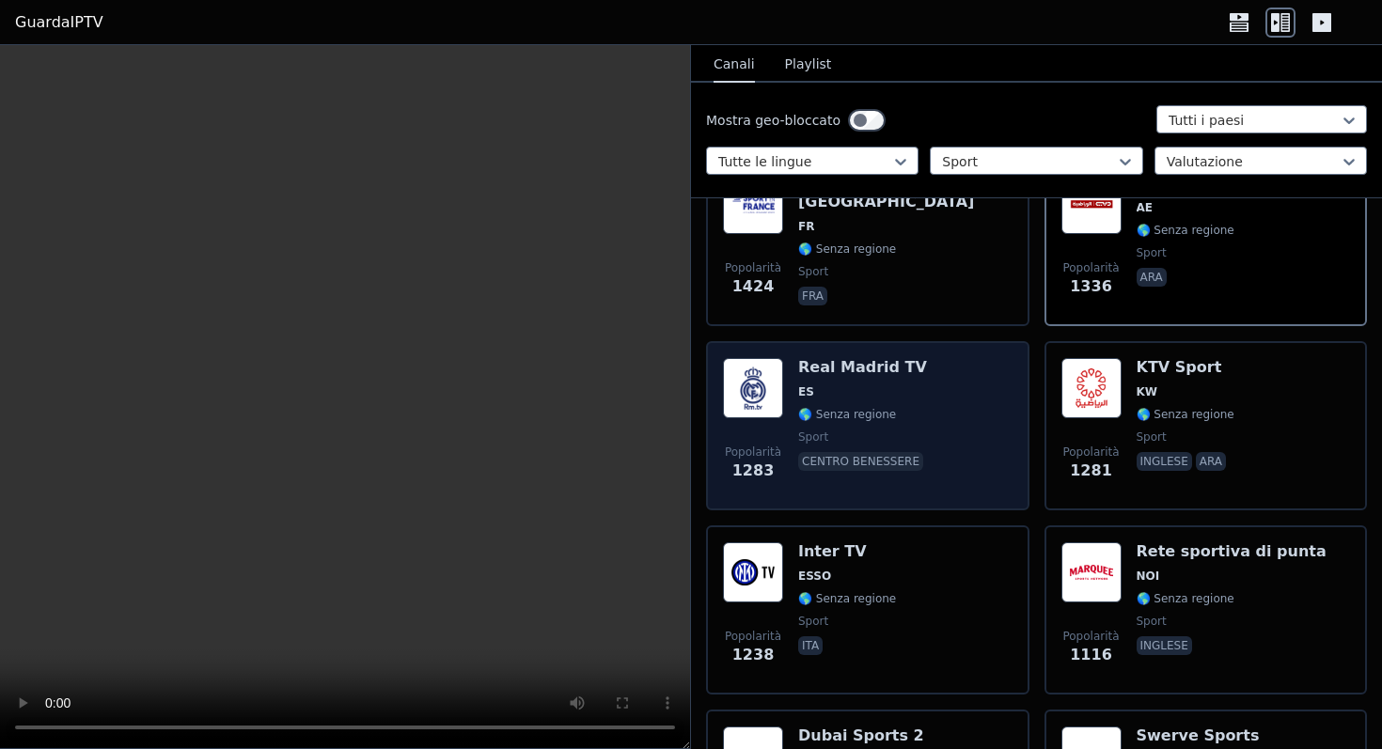
click at [902, 412] on span "🌎 Senza regione" at bounding box center [862, 414] width 129 height 15
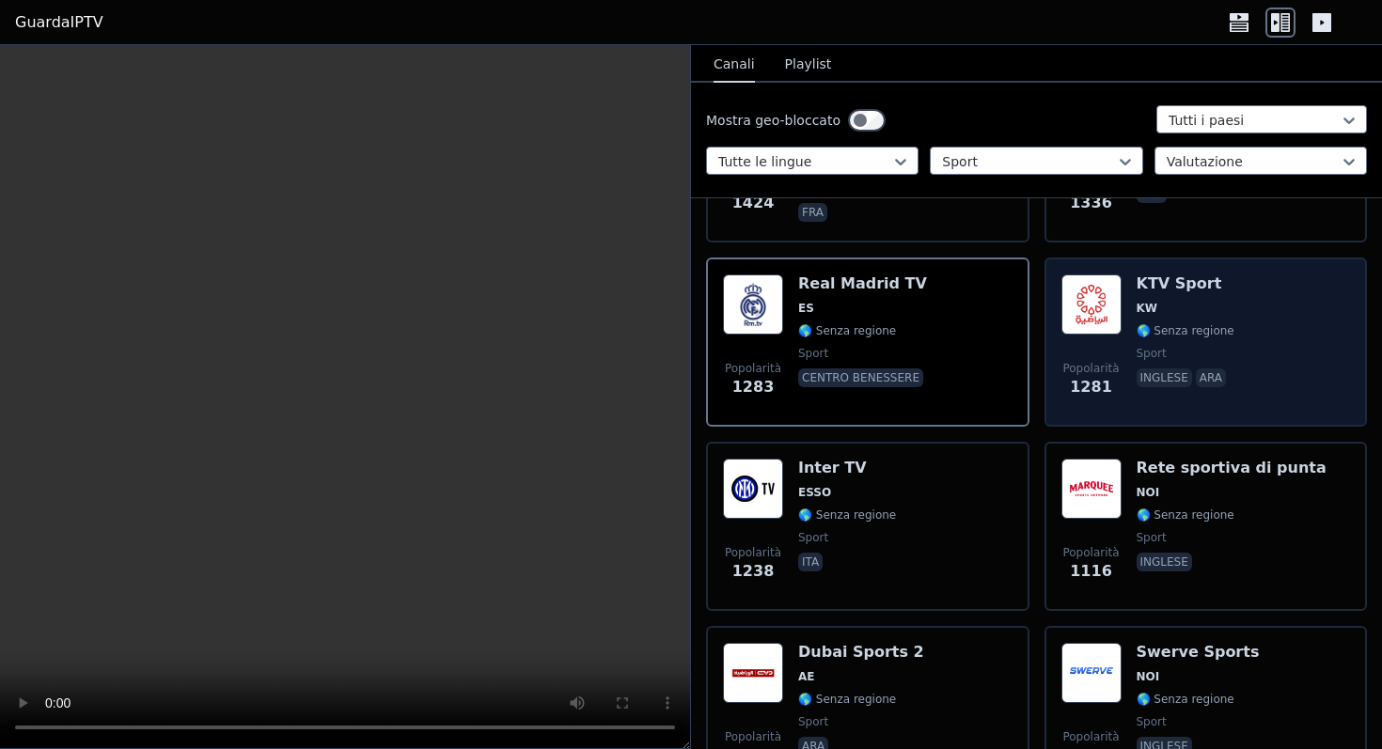
scroll to position [969, 0]
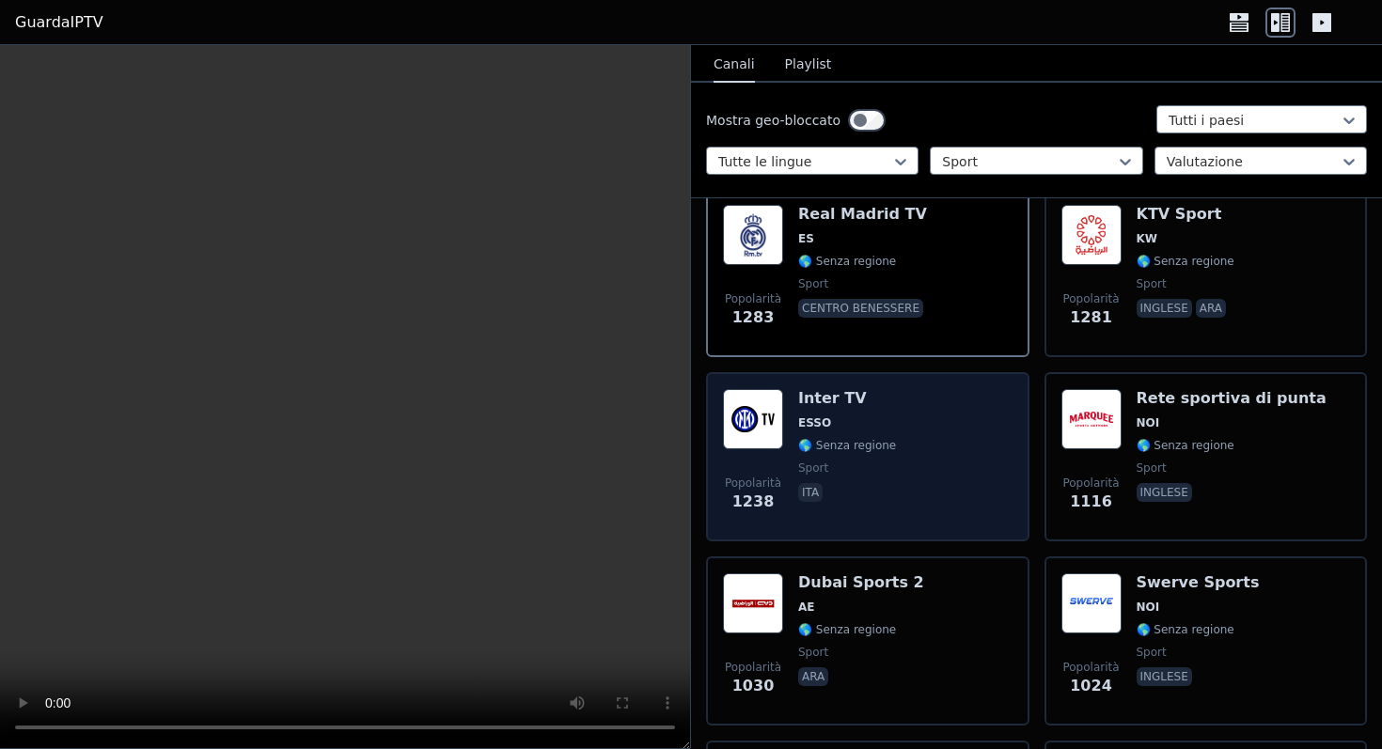
click at [914, 464] on div "Popolarità 1238 Inter TV ESSO 🌎 Senza regione sport ita" at bounding box center [868, 456] width 290 height 135
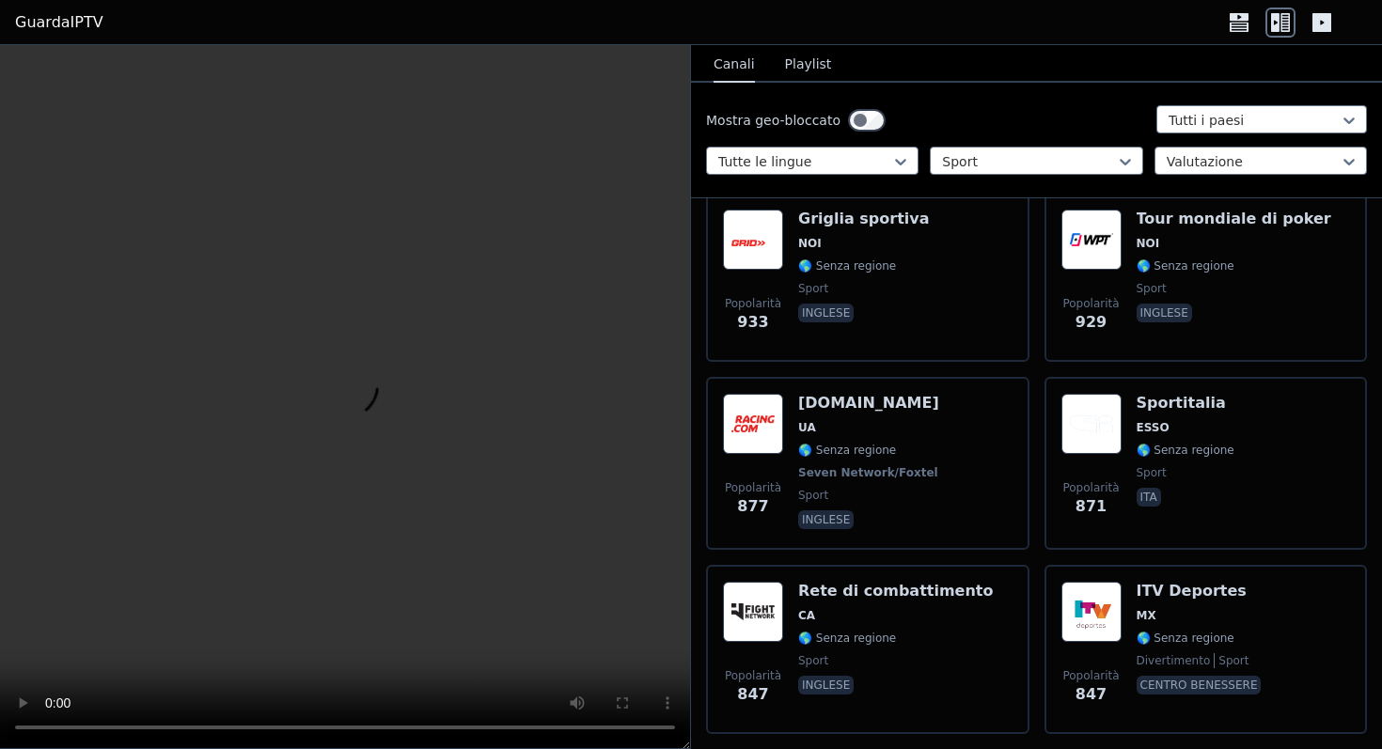
scroll to position [1800, 0]
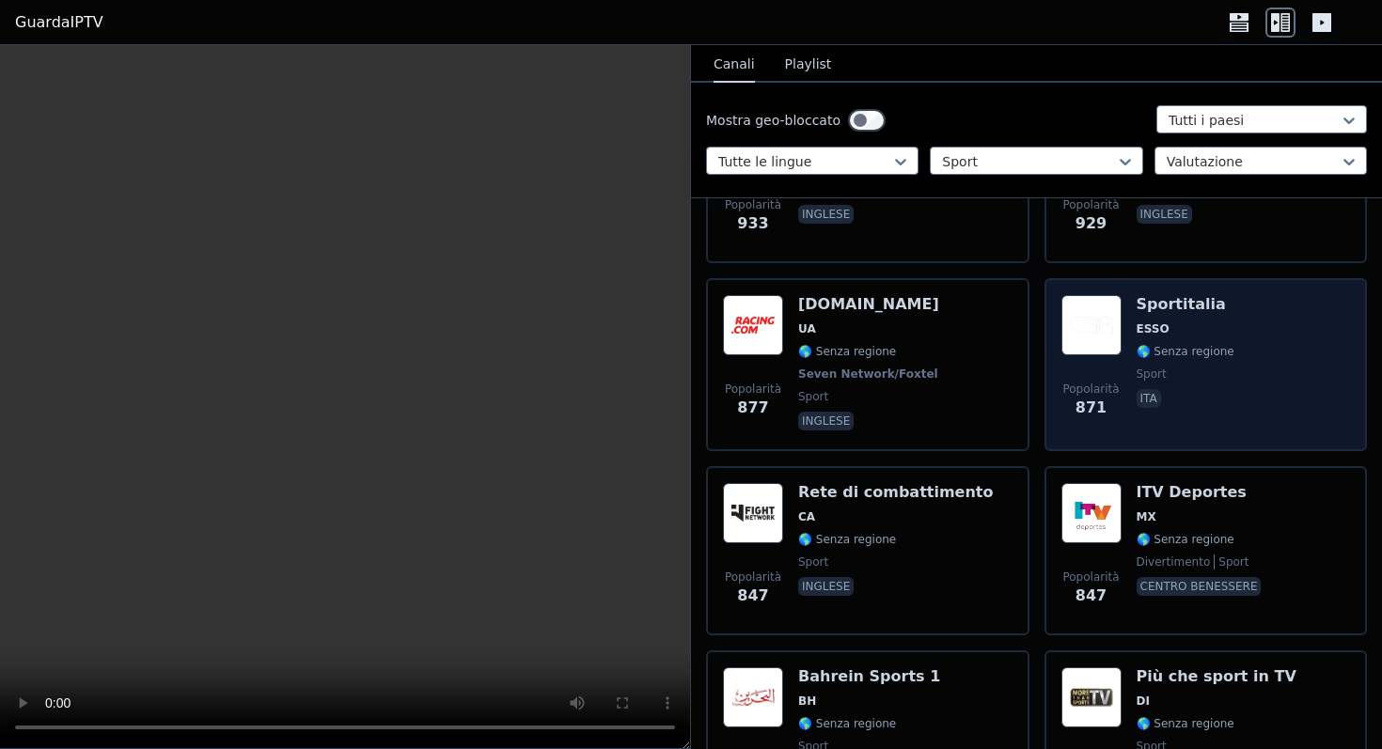
click at [1156, 376] on font "sport" at bounding box center [1152, 374] width 30 height 13
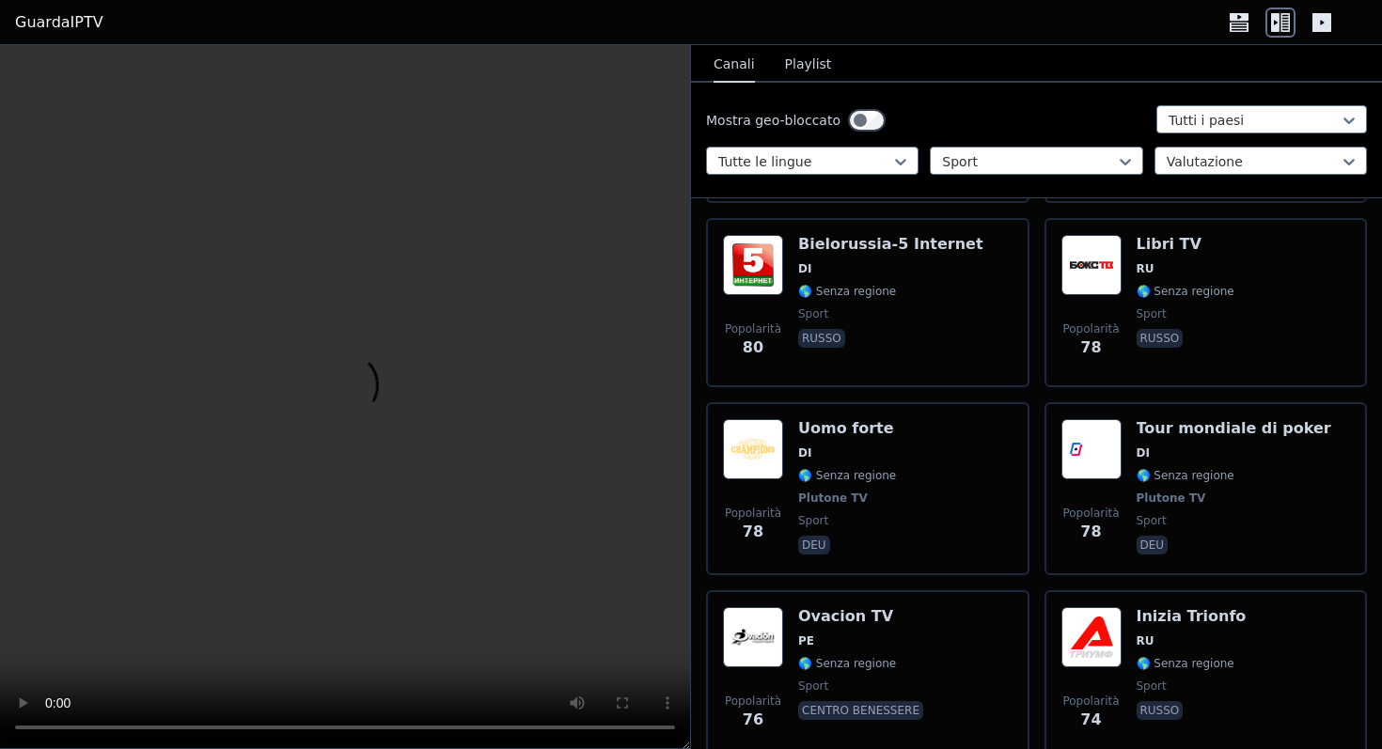
scroll to position [10108, 0]
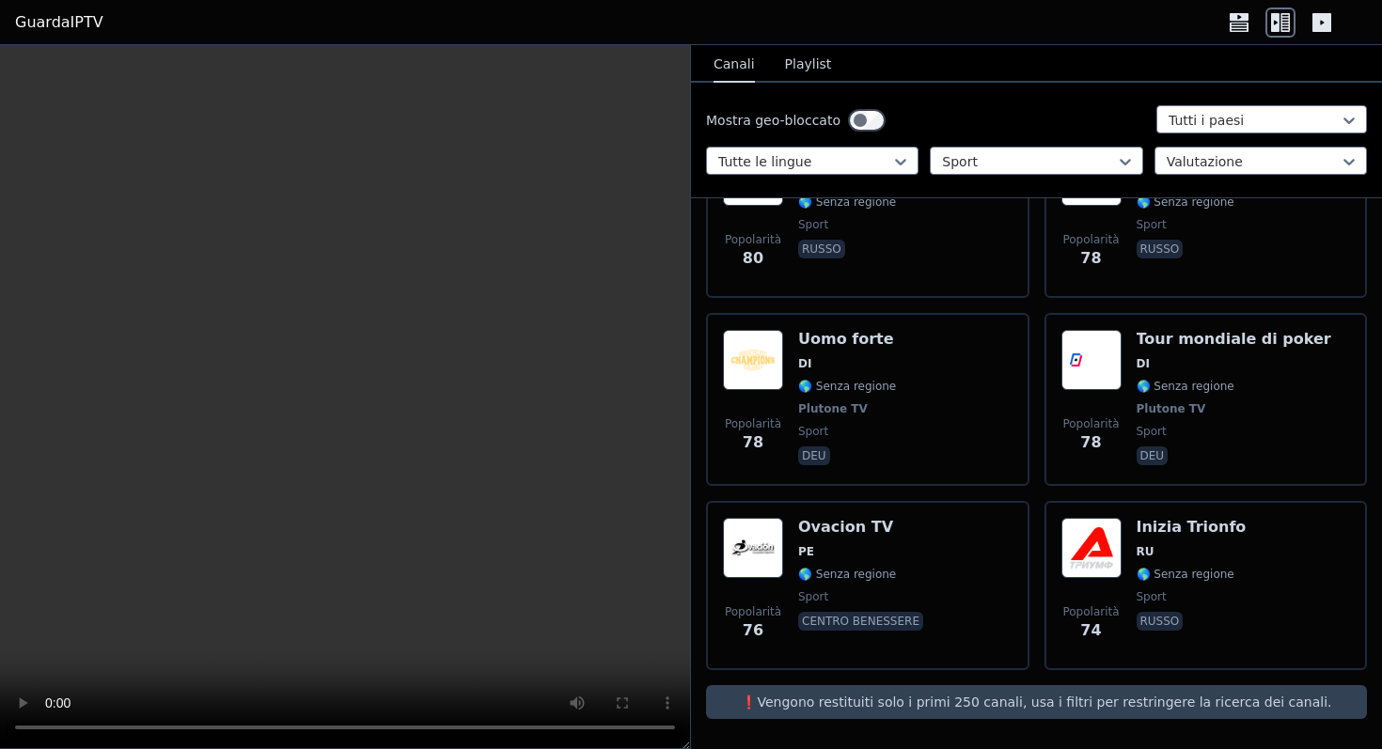
click at [808, 71] on button "Playlist" at bounding box center [808, 65] width 47 height 36
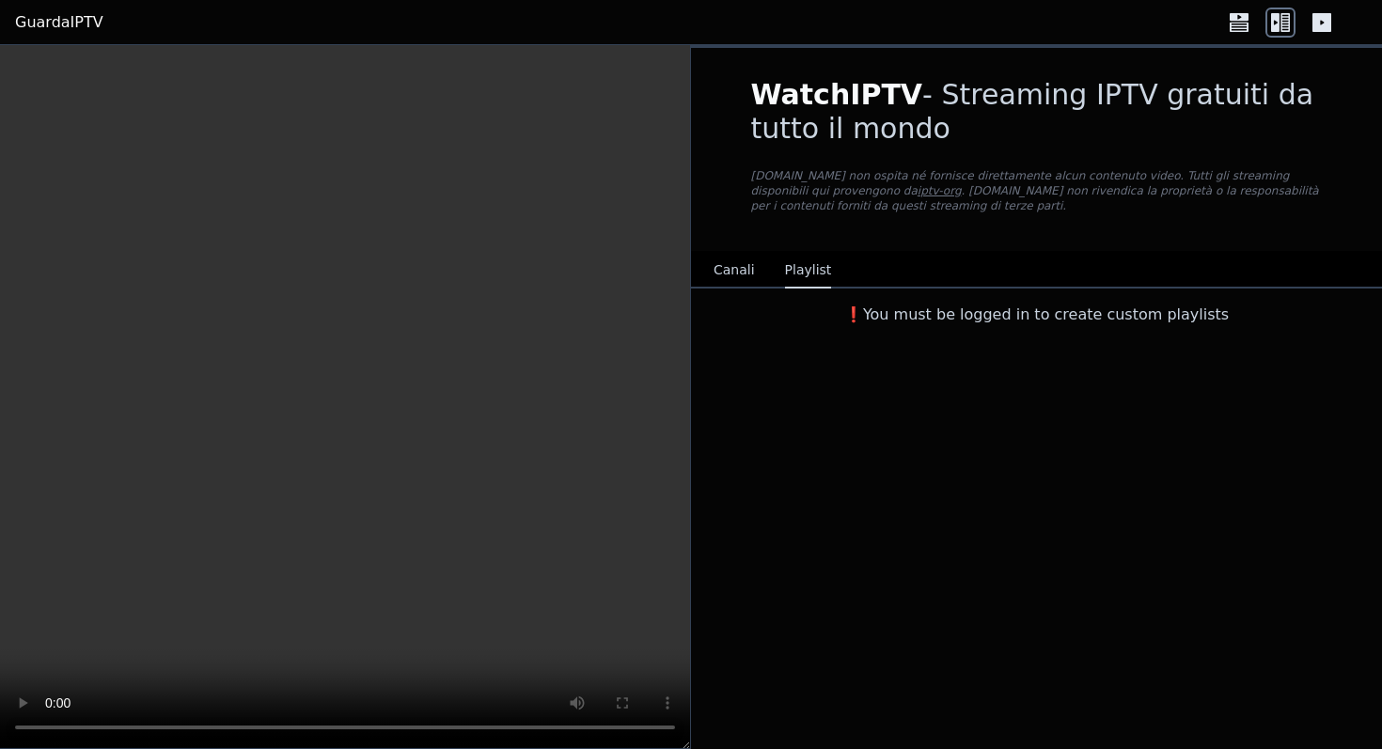
scroll to position [0, 0]
click at [726, 268] on font "Canali" at bounding box center [734, 269] width 41 height 15
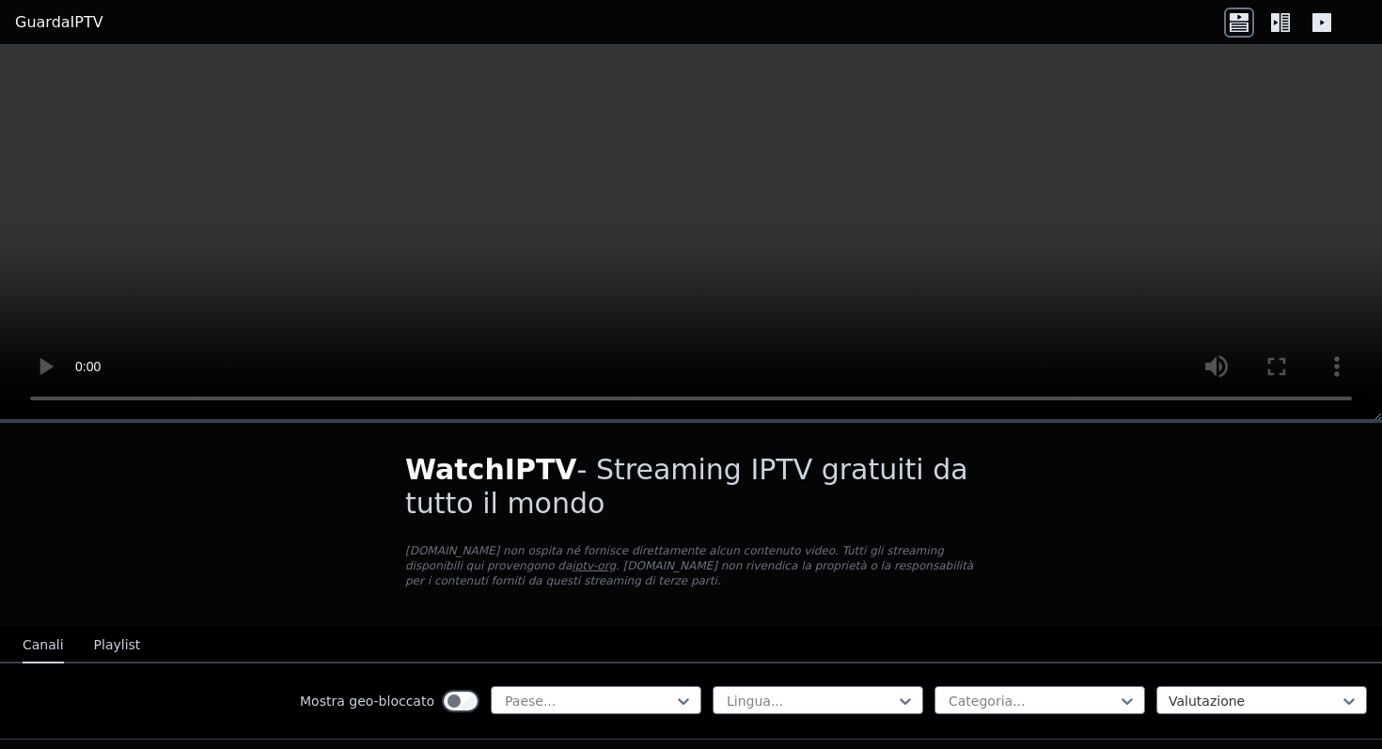
click at [1277, 14] on icon at bounding box center [1275, 22] width 8 height 19
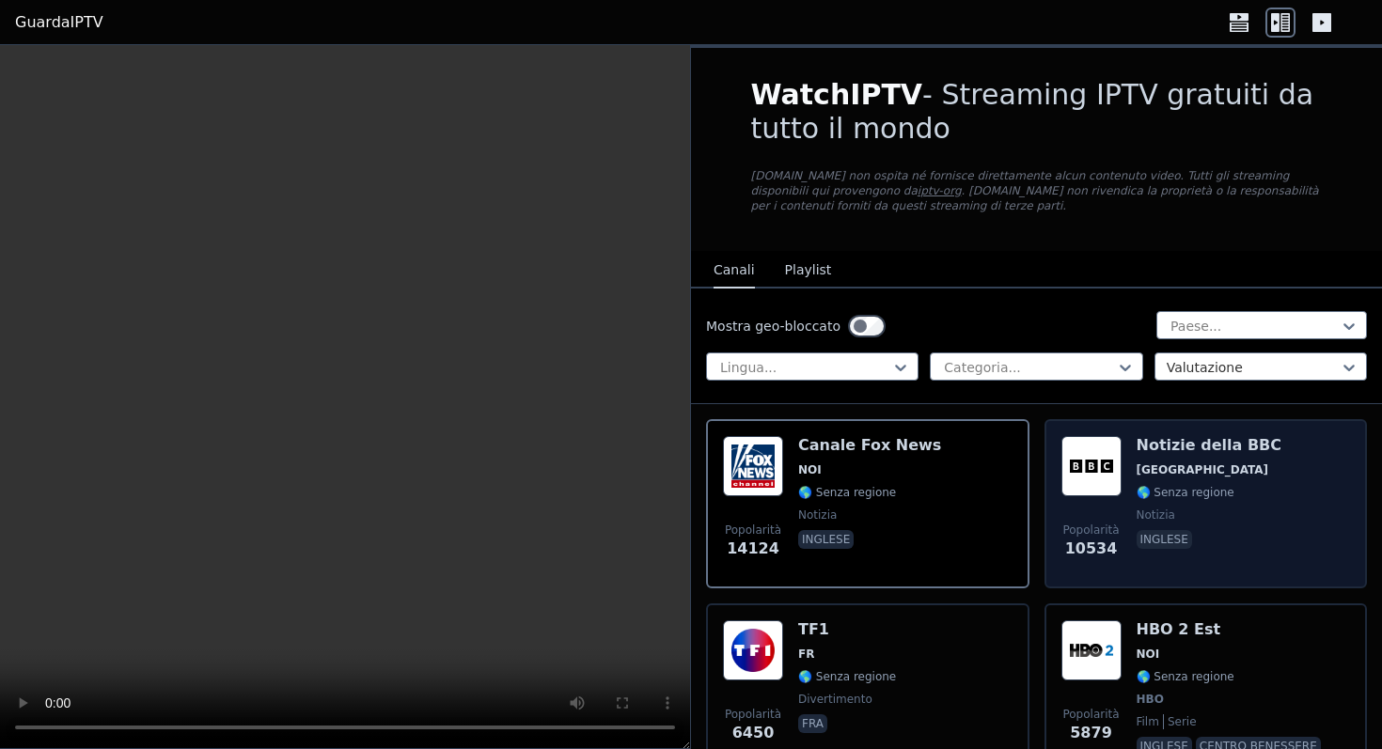
click at [1162, 478] on div "Notizie della BBC Regno Unito 🌎 Senza regione notizia inglese" at bounding box center [1210, 503] width 146 height 135
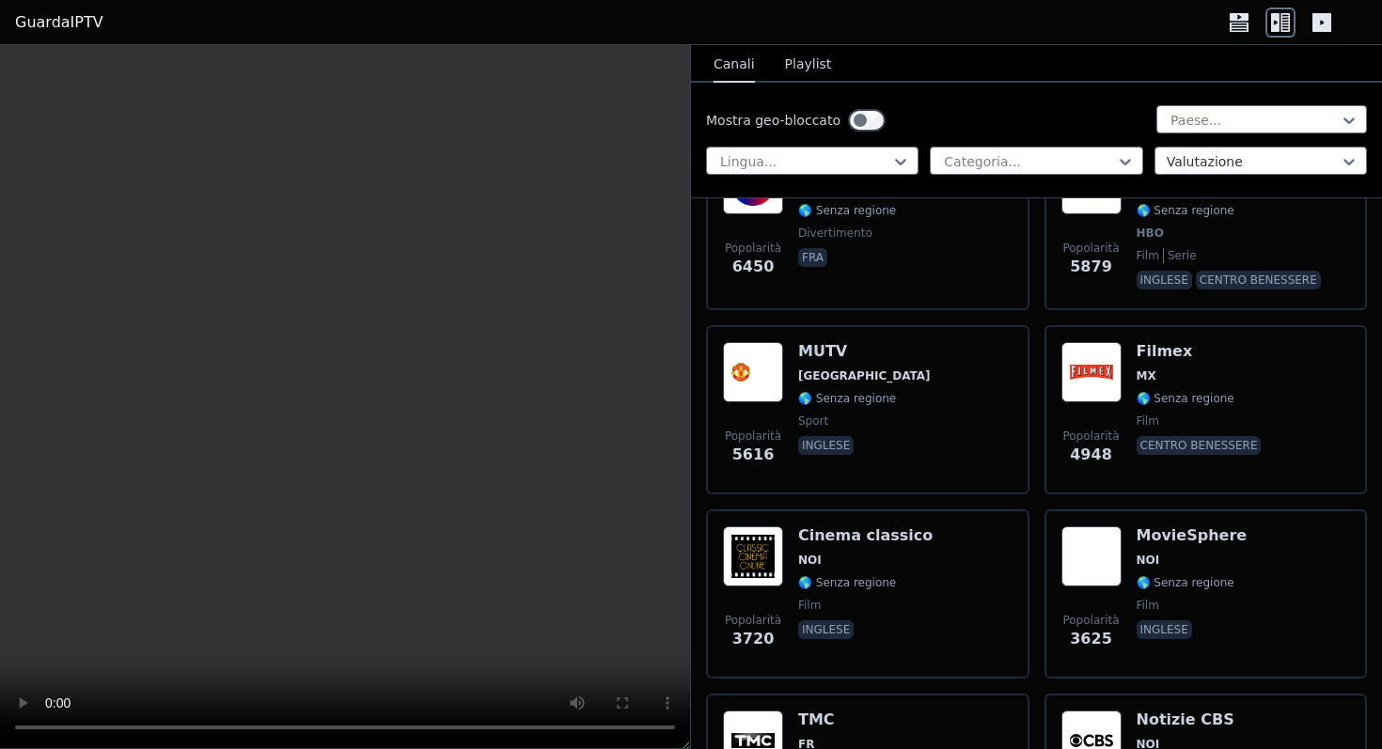
scroll to position [720, 0]
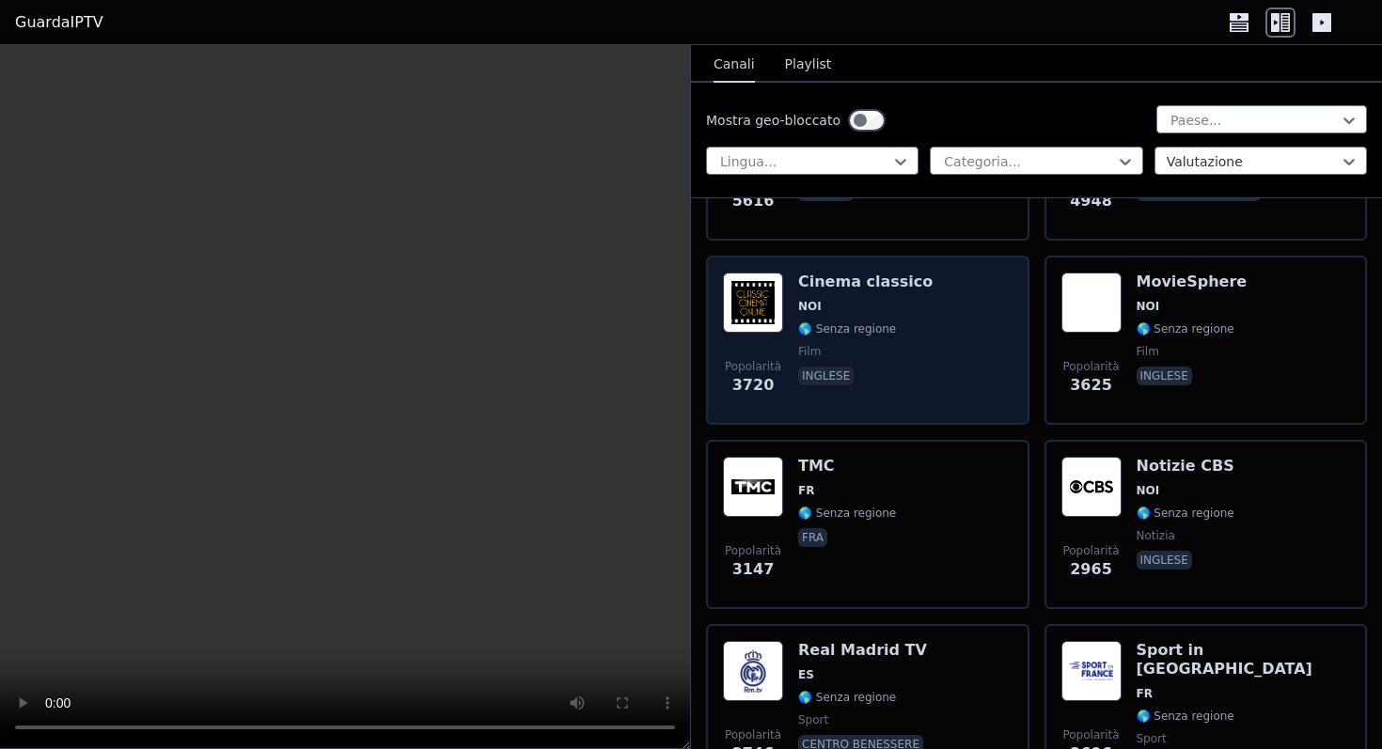
click at [930, 285] on div "Popolarità 3720 Cinema classico NOI 🌎 Senza regione film inglese" at bounding box center [868, 340] width 290 height 135
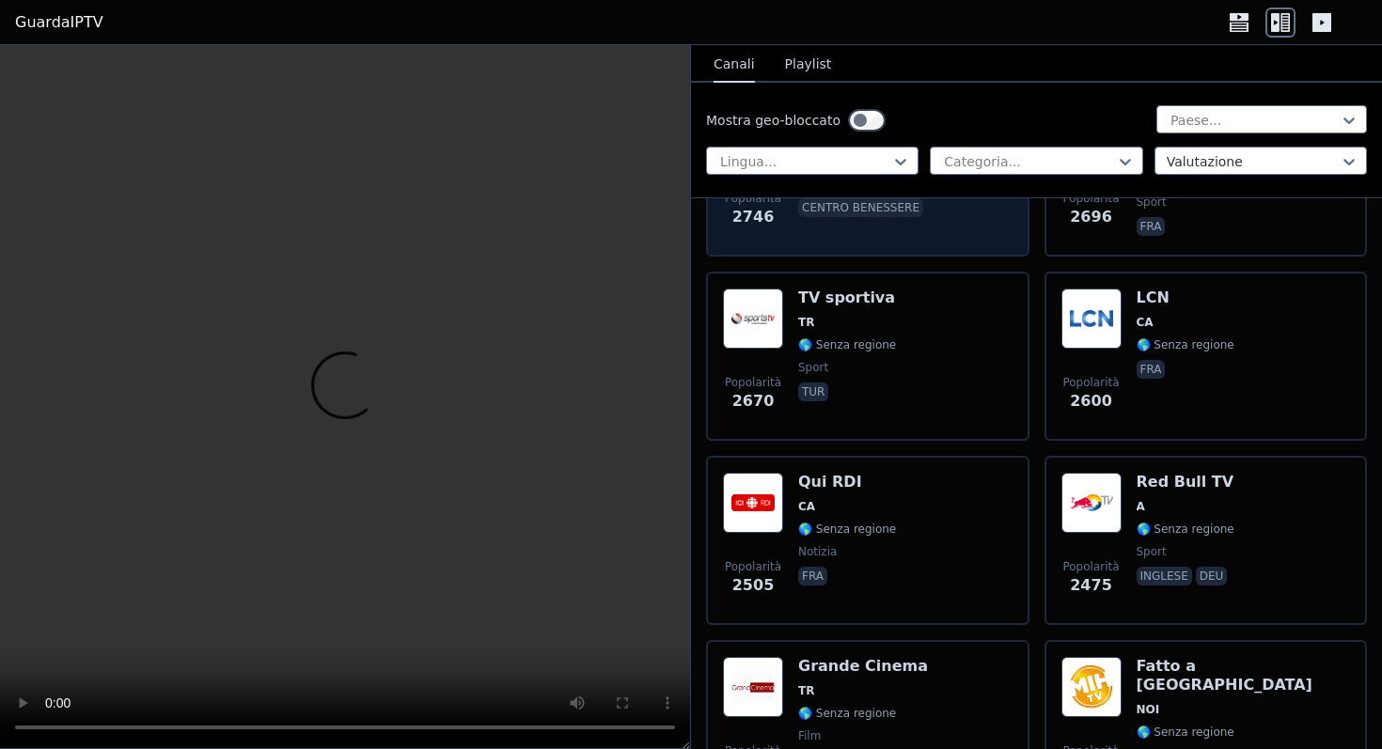
scroll to position [1338, 0]
